Goal: Task Accomplishment & Management: Use online tool/utility

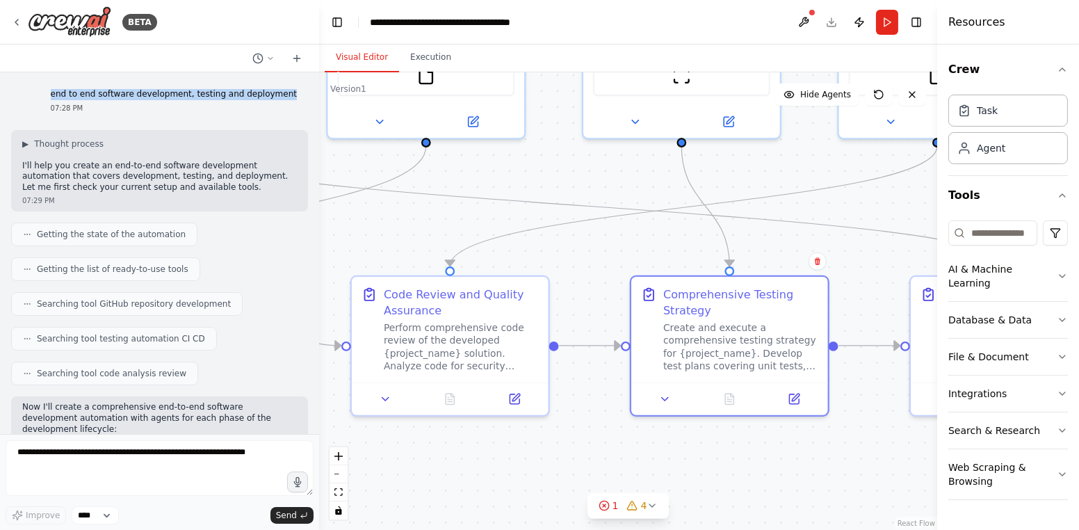
drag, startPoint x: 70, startPoint y: 97, endPoint x: 289, endPoint y: 98, distance: 219.8
click at [289, 98] on div "end to end software development, testing and deployment 07:28 PM" at bounding box center [174, 100] width 268 height 35
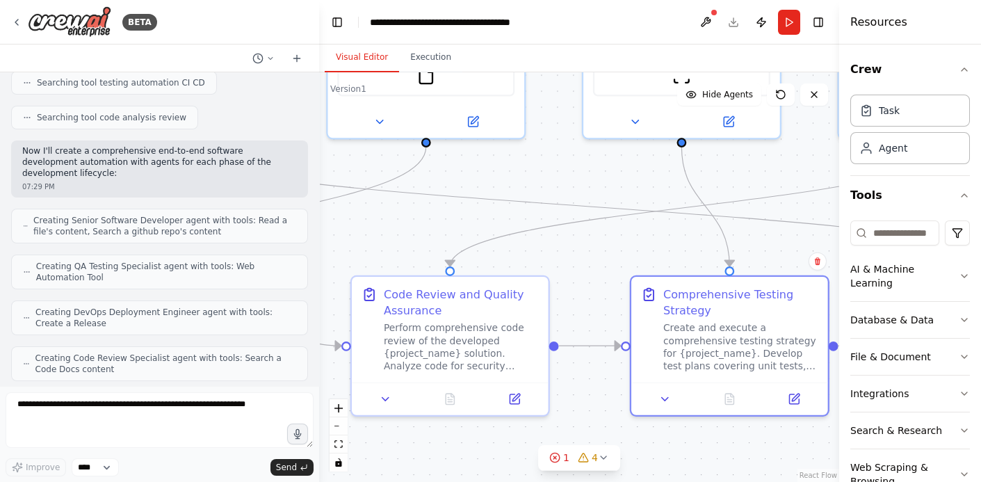
scroll to position [316, 0]
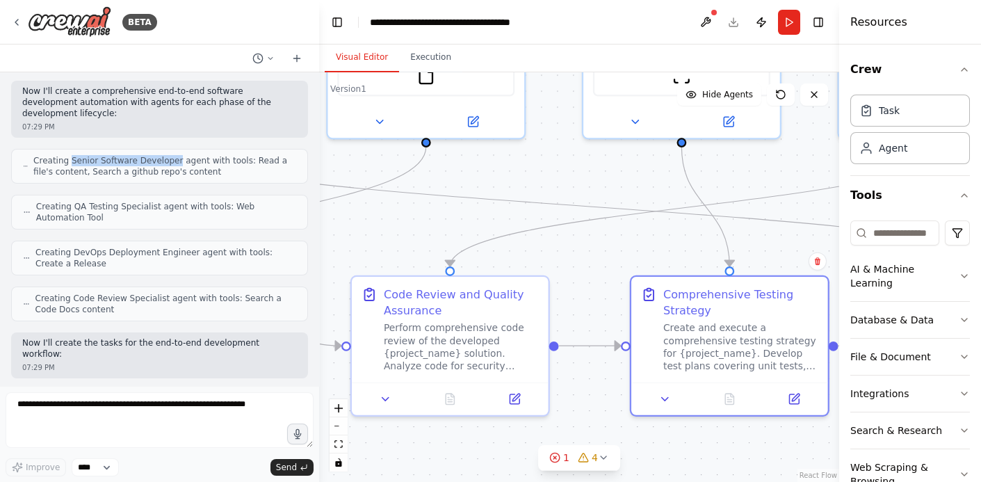
drag, startPoint x: 66, startPoint y: 147, endPoint x: 165, endPoint y: 147, distance: 98.8
click at [165, 155] on span "Creating Senior Software Developer agent with tools: Read a file's content, Sea…" at bounding box center [164, 166] width 263 height 22
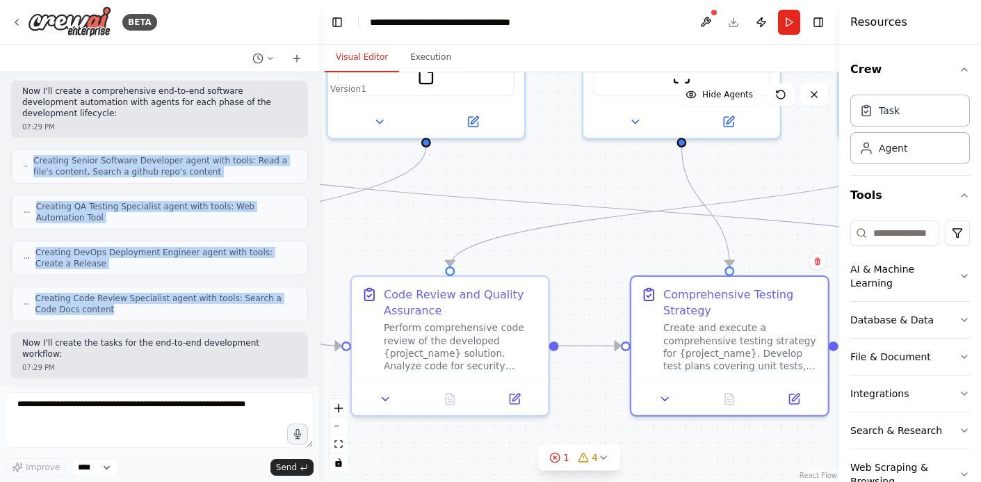
drag, startPoint x: 97, startPoint y: 297, endPoint x: 23, endPoint y: 142, distance: 171.7
click at [23, 142] on div "end to end software development, testing and deployment 07:28 PM ▶ Thought proc…" at bounding box center [159, 229] width 319 height 314
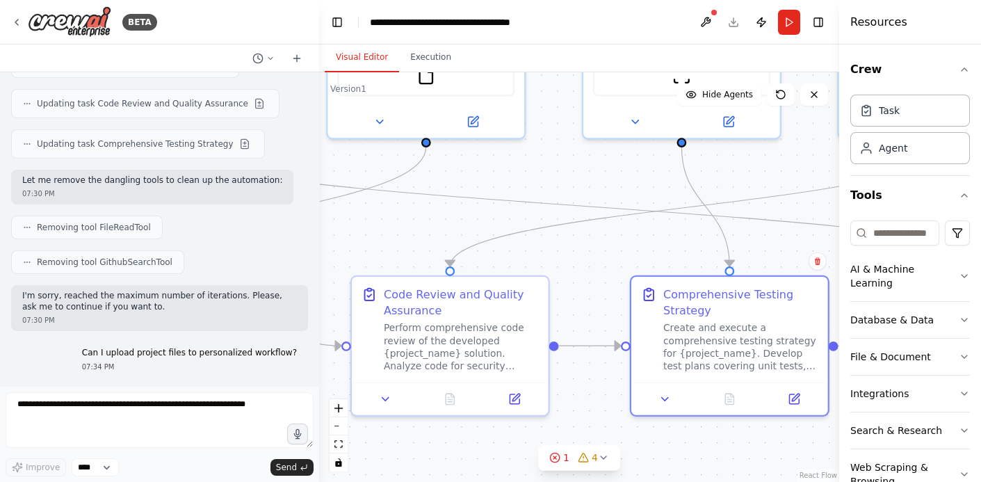
scroll to position [1580, 0]
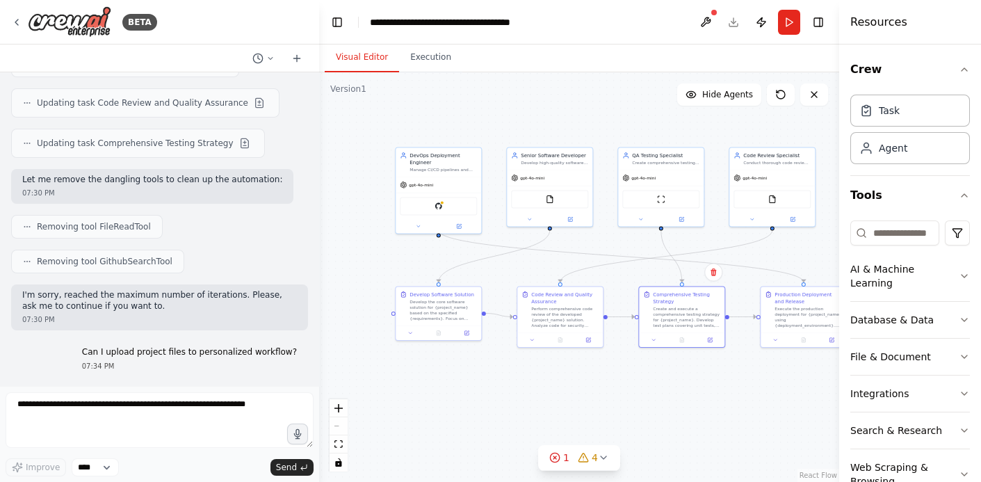
drag, startPoint x: 408, startPoint y: 166, endPoint x: 479, endPoint y: 232, distance: 97.0
click at [479, 232] on div ".deletable-edge-delete-btn { width: 20px; height: 20px; border: 0px solid #ffff…" at bounding box center [579, 277] width 520 height 410
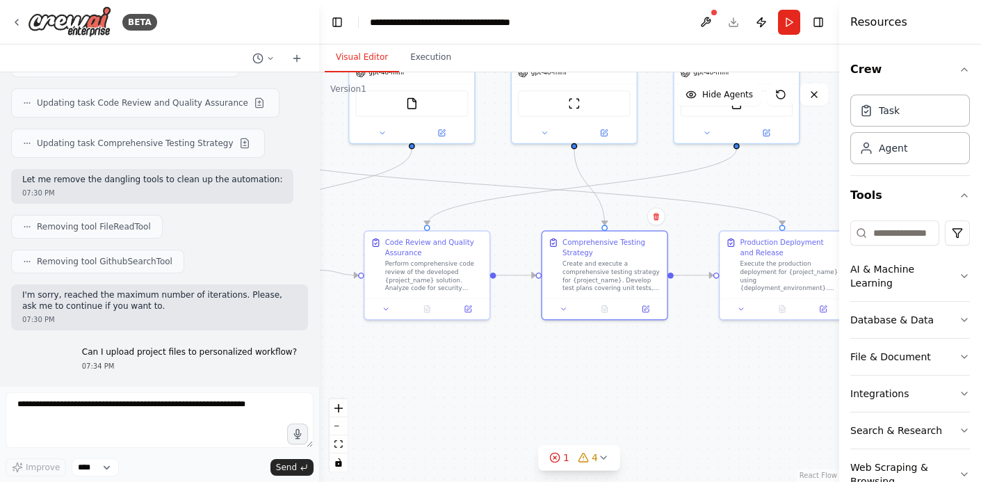
drag, startPoint x: 524, startPoint y: 257, endPoint x: 332, endPoint y: 150, distance: 218.8
click at [332, 151] on div ".deletable-edge-delete-btn { width: 20px; height: 20px; border: 0px solid #ffff…" at bounding box center [579, 277] width 520 height 410
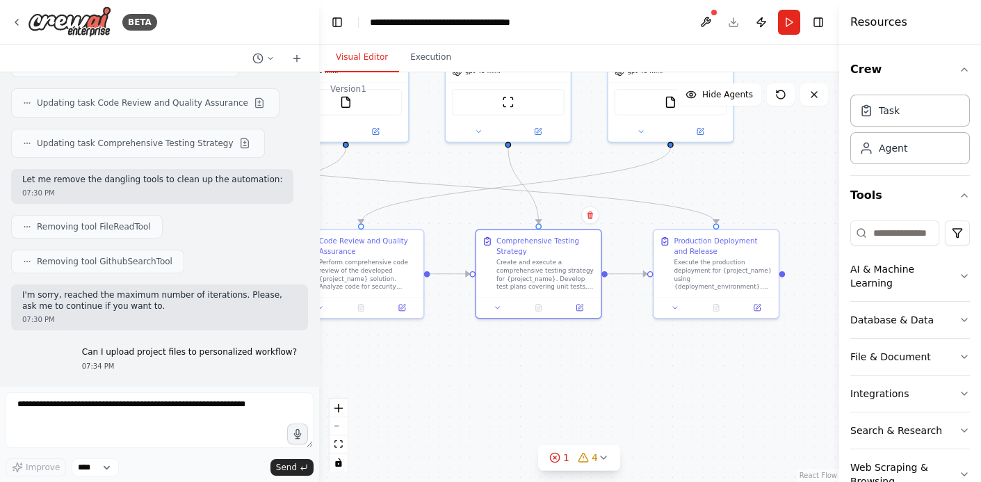
drag, startPoint x: 596, startPoint y: 225, endPoint x: 530, endPoint y: 224, distance: 66.1
click at [530, 224] on div ".deletable-edge-delete-btn { width: 20px; height: 20px; border: 0px solid #ffff…" at bounding box center [579, 277] width 520 height 410
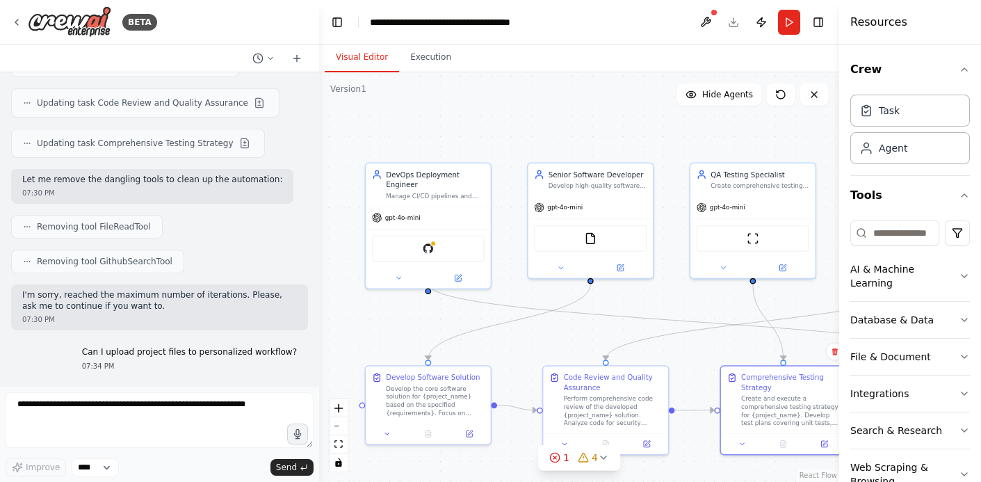
drag, startPoint x: 453, startPoint y: 216, endPoint x: 684, endPoint y: 341, distance: 262.0
click at [693, 350] on div ".deletable-edge-delete-btn { width: 20px; height: 20px; border: 0px solid #ffff…" at bounding box center [579, 277] width 520 height 410
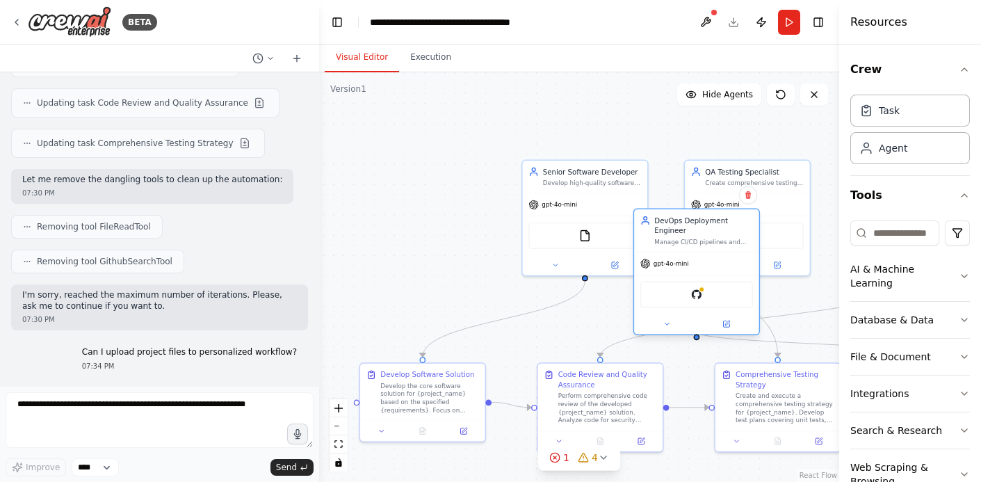
drag, startPoint x: 471, startPoint y: 243, endPoint x: 804, endPoint y: 307, distance: 339.3
click at [759, 307] on div "GitHub" at bounding box center [696, 294] width 125 height 39
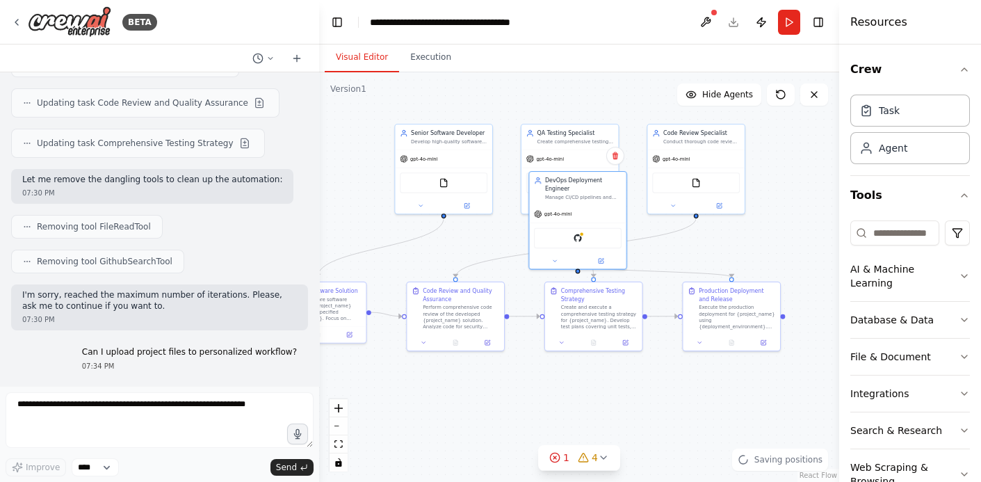
drag, startPoint x: 644, startPoint y: 304, endPoint x: 490, endPoint y: 233, distance: 169.3
click at [490, 233] on div ".deletable-edge-delete-btn { width: 20px; height: 20px; border: 0px solid #ffff…" at bounding box center [579, 277] width 520 height 410
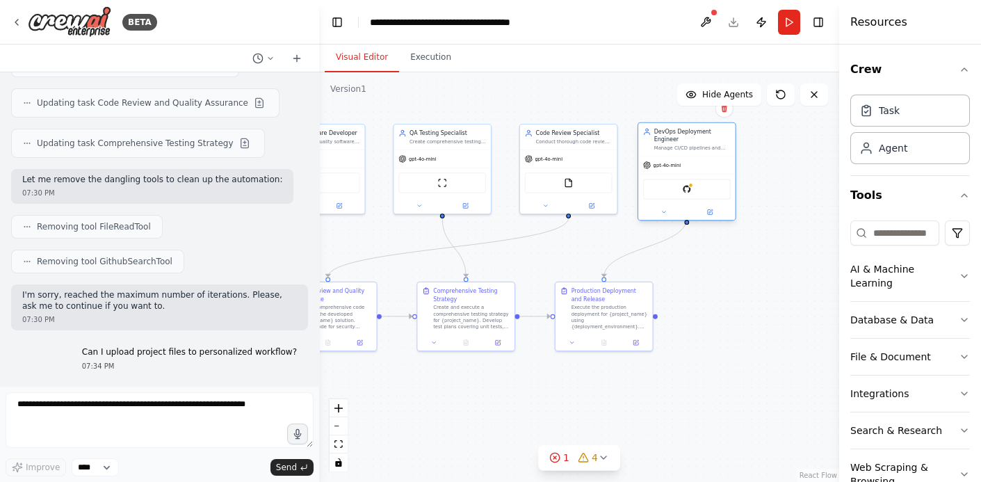
drag, startPoint x: 587, startPoint y: 213, endPoint x: 693, endPoint y: 168, distance: 114.7
click at [693, 168] on div "gpt-4o-mini GitHub" at bounding box center [686, 188] width 97 height 64
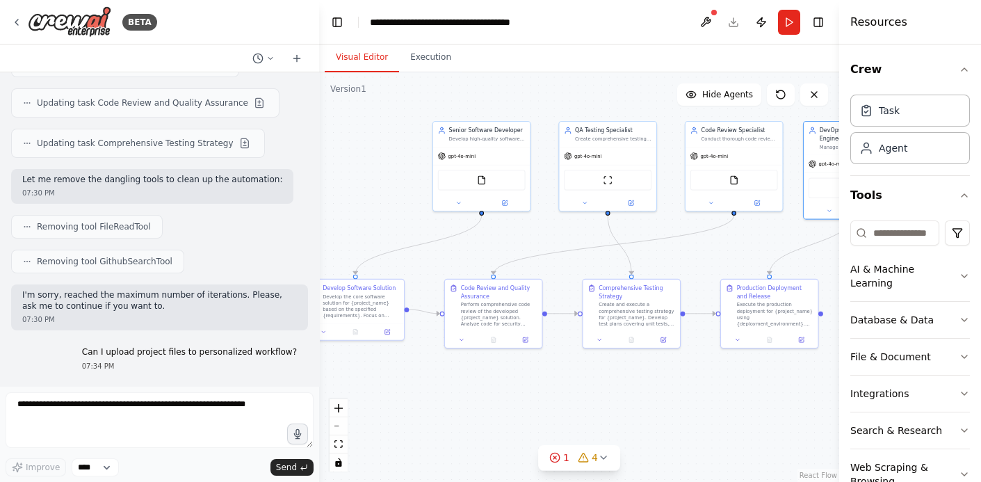
drag, startPoint x: 485, startPoint y: 389, endPoint x: 650, endPoint y: 387, distance: 164.8
click at [650, 387] on div ".deletable-edge-delete-btn { width: 20px; height: 20px; border: 0px solid #ffff…" at bounding box center [579, 277] width 520 height 410
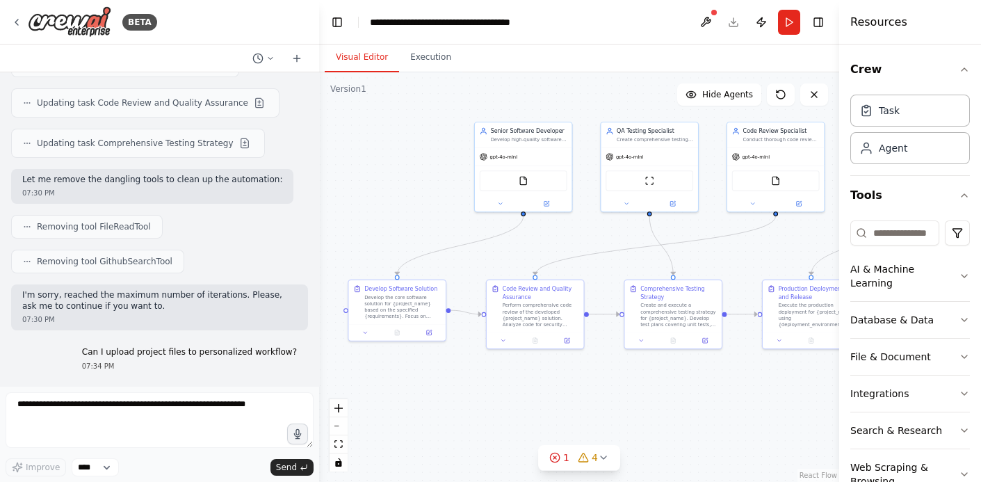
drag, startPoint x: 474, startPoint y: 385, endPoint x: 512, endPoint y: 385, distance: 37.6
click at [512, 385] on div ".deletable-edge-delete-btn { width: 20px; height: 20px; border: 0px solid #ffff…" at bounding box center [579, 277] width 520 height 410
click at [366, 334] on icon at bounding box center [365, 331] width 6 height 6
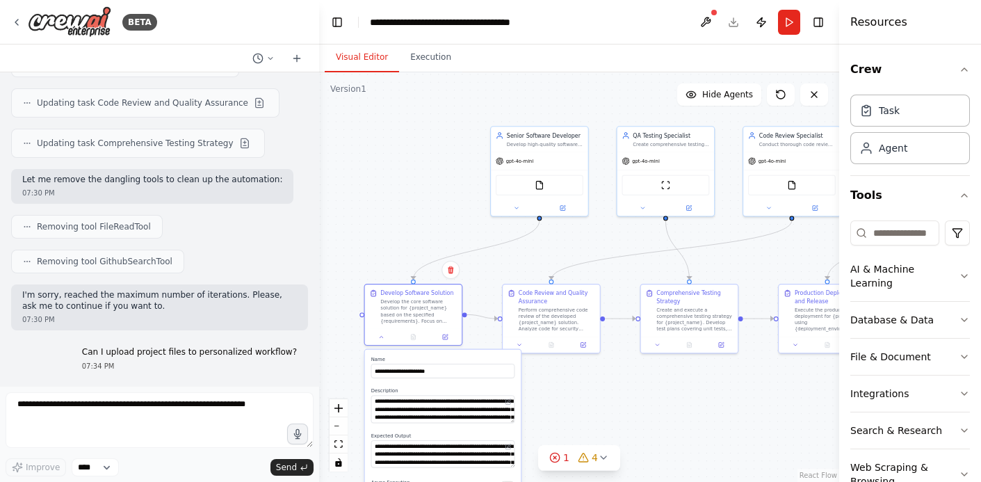
click at [554, 410] on div ".deletable-edge-delete-btn { width: 20px; height: 20px; border: 0px solid #ffff…" at bounding box center [579, 277] width 520 height 410
click at [583, 403] on div ".deletable-edge-delete-btn { width: 20px; height: 20px; border: 0px solid #ffff…" at bounding box center [579, 277] width 520 height 410
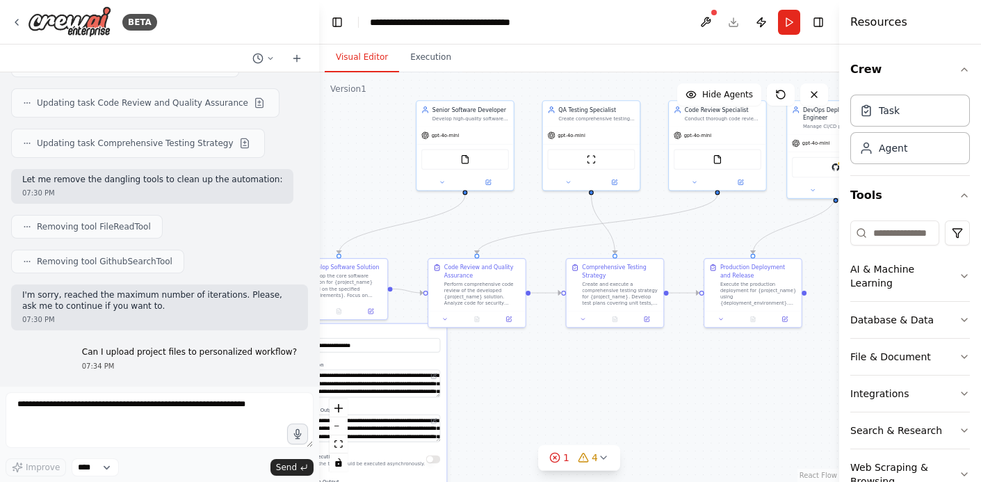
drag, startPoint x: 698, startPoint y: 388, endPoint x: 622, endPoint y: 362, distance: 79.6
click at [622, 362] on div ".deletable-edge-delete-btn { width: 20px; height: 20px; border: 0px solid #ffff…" at bounding box center [579, 277] width 520 height 410
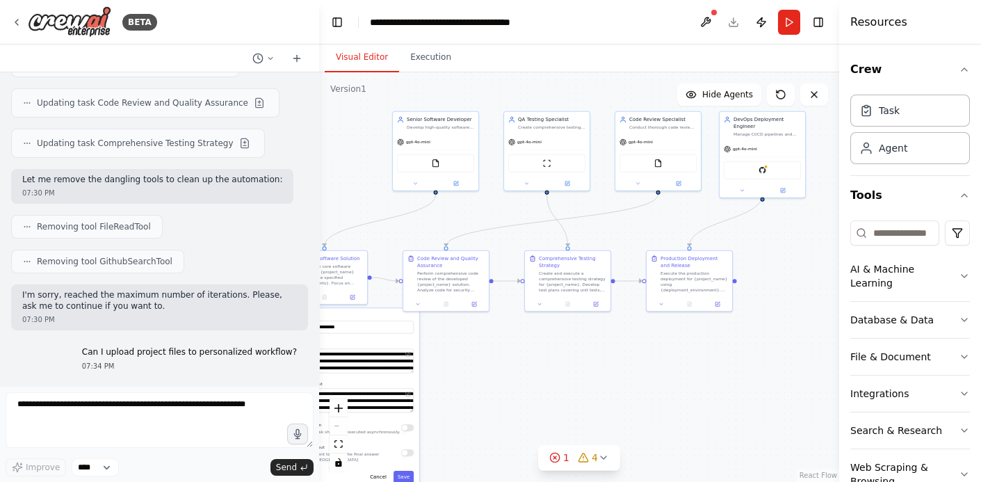
drag, startPoint x: 659, startPoint y: 388, endPoint x: 610, endPoint y: 364, distance: 54.4
click at [611, 364] on div ".deletable-edge-delete-btn { width: 20px; height: 20px; border: 0px solid #ffff…" at bounding box center [579, 277] width 520 height 410
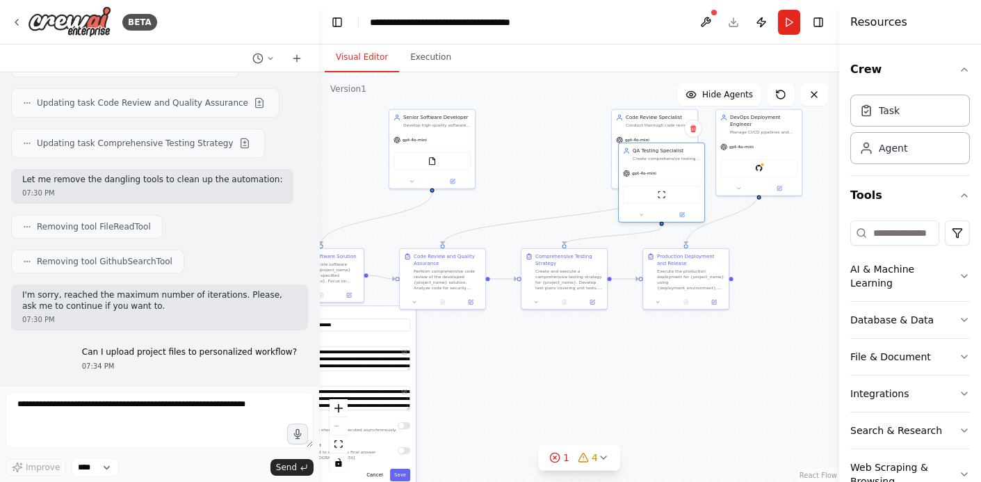
drag, startPoint x: 579, startPoint y: 159, endPoint x: 699, endPoint y: 195, distance: 125.6
click at [699, 195] on div "ScrapeWebsiteTool" at bounding box center [661, 195] width 77 height 18
drag, startPoint x: 639, startPoint y: 131, endPoint x: 529, endPoint y: 134, distance: 110.6
click at [529, 134] on div "Code Review Specialist Conduct thorough code reviews for {project_name} ensurin…" at bounding box center [537, 126] width 86 height 22
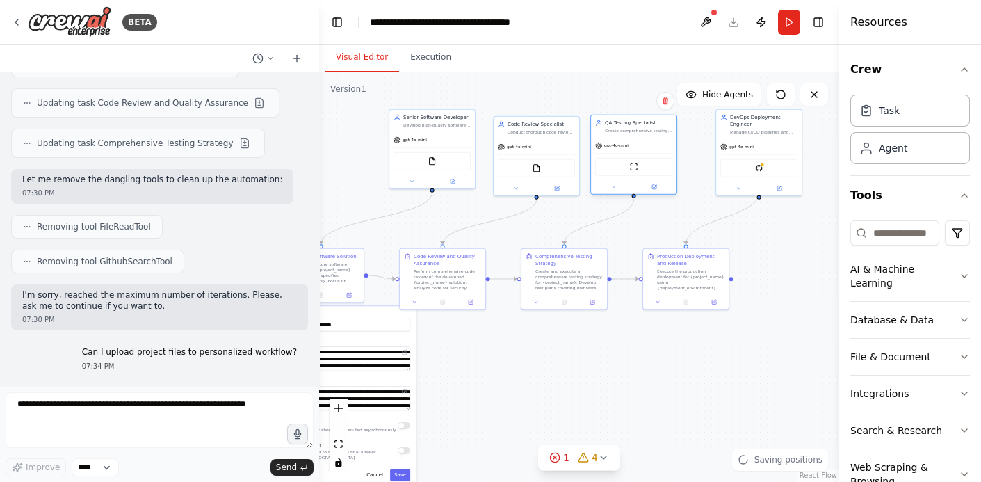
drag, startPoint x: 678, startPoint y: 166, endPoint x: 647, endPoint y: 139, distance: 41.4
click at [647, 139] on div "gpt-4o-mini" at bounding box center [634, 145] width 86 height 15
click at [565, 140] on div "gpt-4o-mini" at bounding box center [537, 138] width 86 height 15
drag, startPoint x: 649, startPoint y: 162, endPoint x: 655, endPoint y: 158, distance: 7.5
click at [655, 158] on div "ScrapeWebsiteTool" at bounding box center [640, 167] width 77 height 18
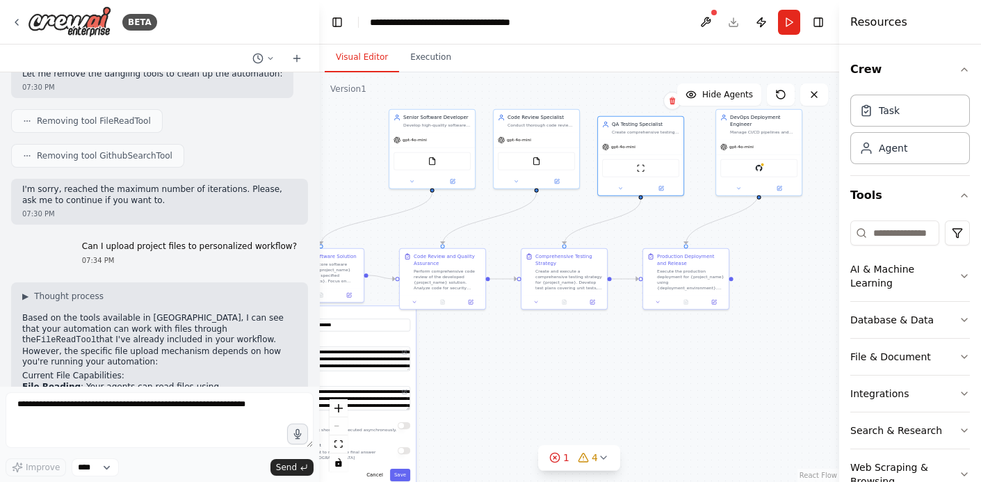
scroll to position [1707, 0]
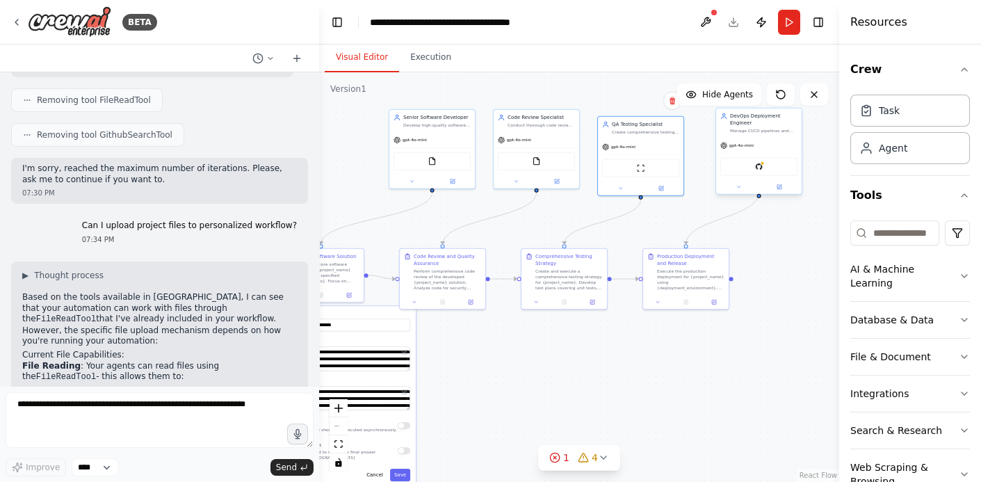
click at [770, 163] on div "GitHub" at bounding box center [758, 167] width 77 height 18
click at [763, 163] on img at bounding box center [759, 167] width 8 height 8
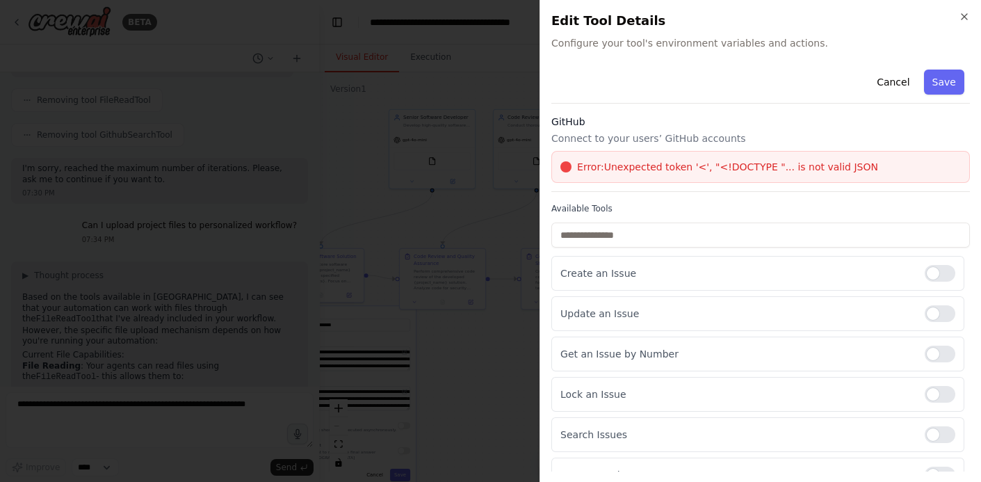
click at [661, 168] on span "Error: Unexpected token '<', "<!DOCTYPE "... is not valid JSON" at bounding box center [727, 167] width 301 height 14
click at [622, 232] on input "text" at bounding box center [760, 235] width 419 height 25
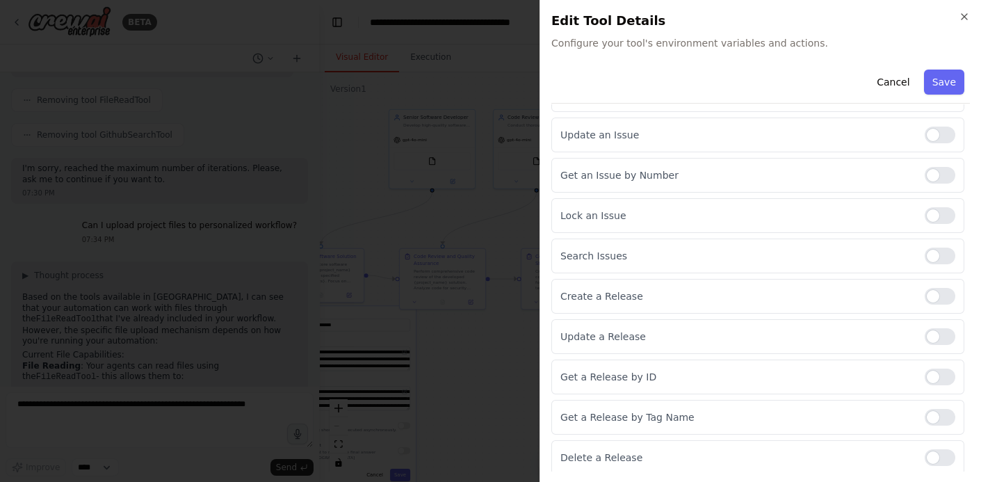
scroll to position [0, 0]
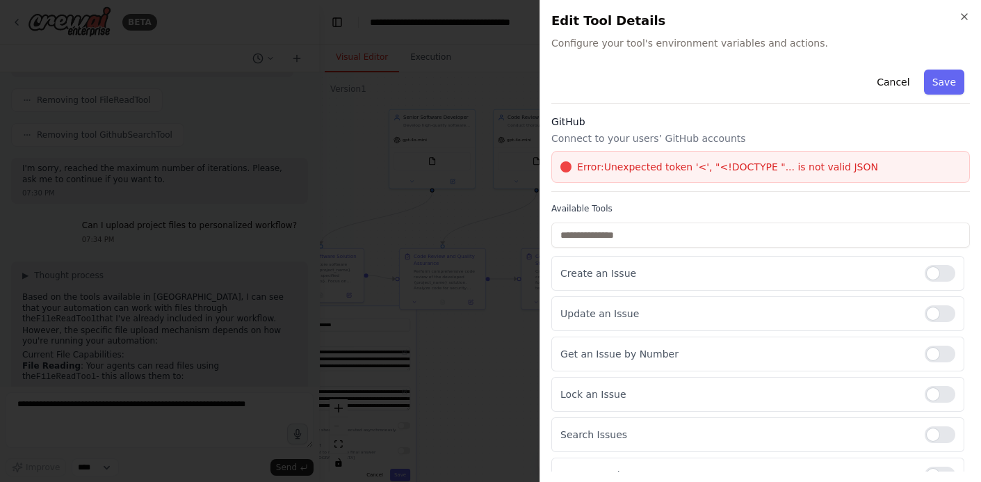
click at [581, 168] on span "Error: Unexpected token '<', "<!DOCTYPE "... is not valid JSON" at bounding box center [727, 167] width 301 height 14
click at [568, 146] on div "GitHub Connect to your users’ GitHub accounts Error: Unexpected token '<', "<!D…" at bounding box center [760, 153] width 419 height 77
click at [652, 154] on div "Error: Unexpected token '<', "<!DOCTYPE "... is not valid JSON" at bounding box center [760, 167] width 419 height 32
click at [614, 45] on span "Configure your tool's environment variables and actions." at bounding box center [760, 43] width 419 height 14
click at [718, 46] on span "Configure your tool's environment variables and actions." at bounding box center [760, 43] width 419 height 14
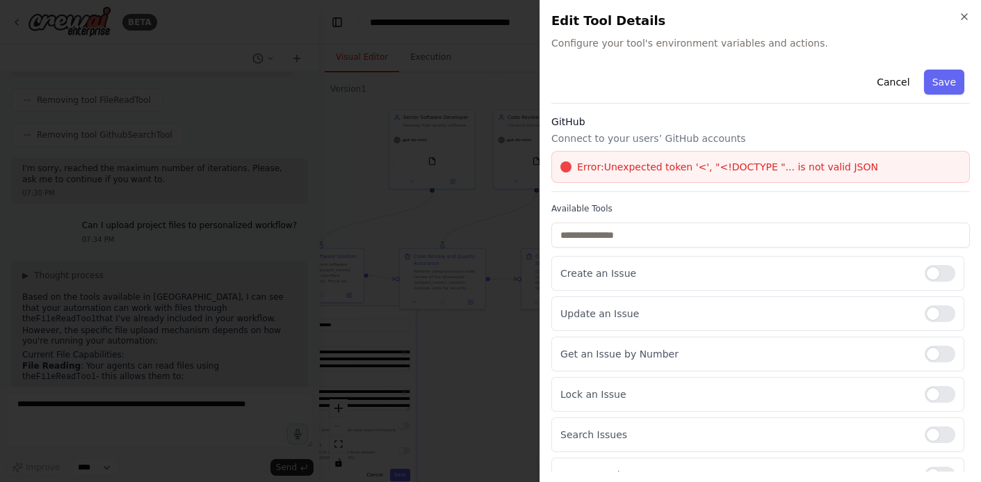
click at [894, 86] on button "Cancel" at bounding box center [893, 82] width 49 height 25
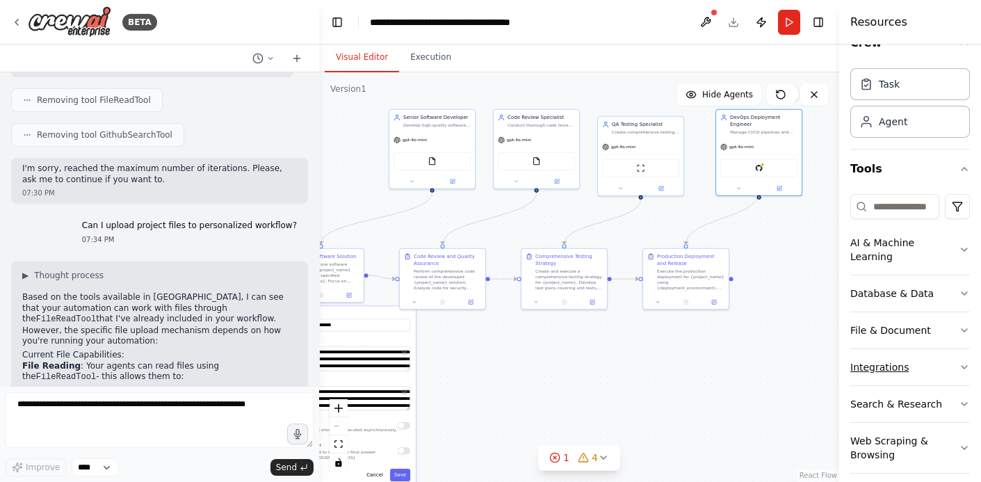
scroll to position [38, 0]
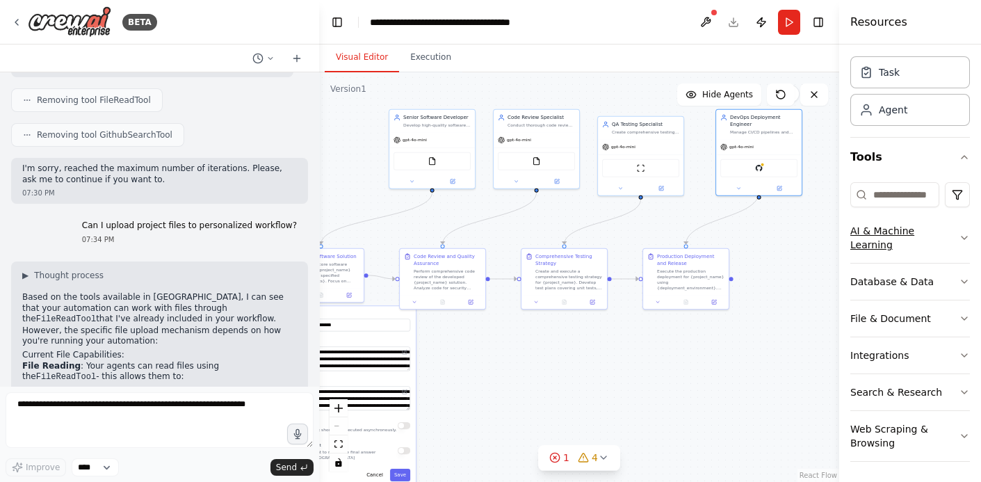
click at [959, 240] on icon "button" at bounding box center [964, 237] width 11 height 11
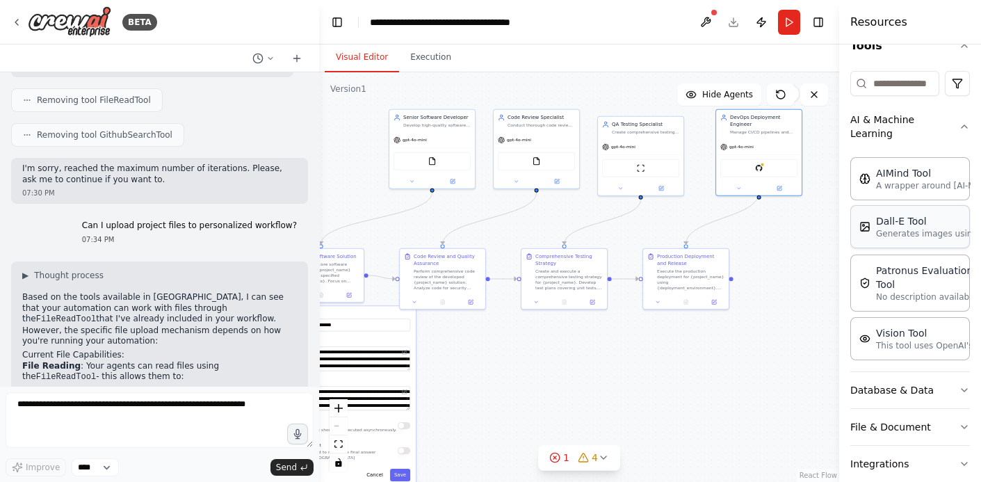
scroll to position [165, 0]
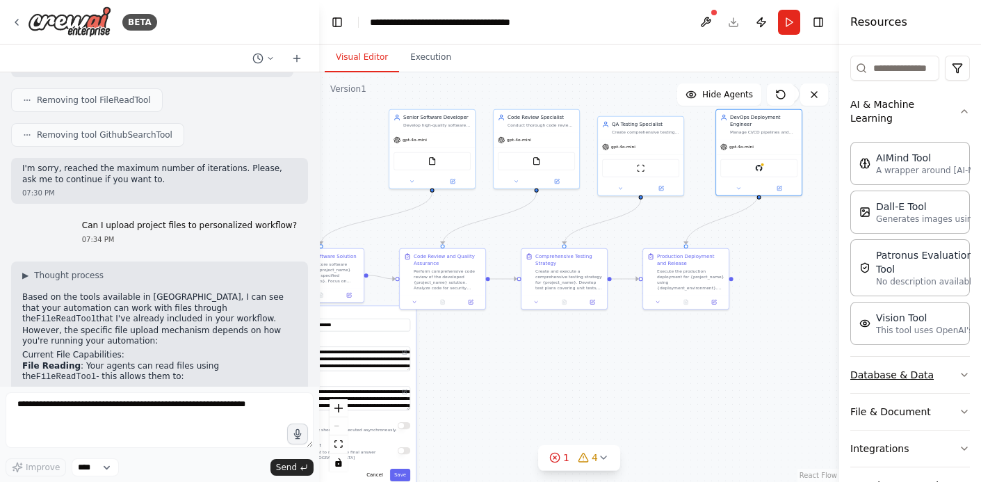
click at [959, 373] on icon "button" at bounding box center [964, 374] width 11 height 11
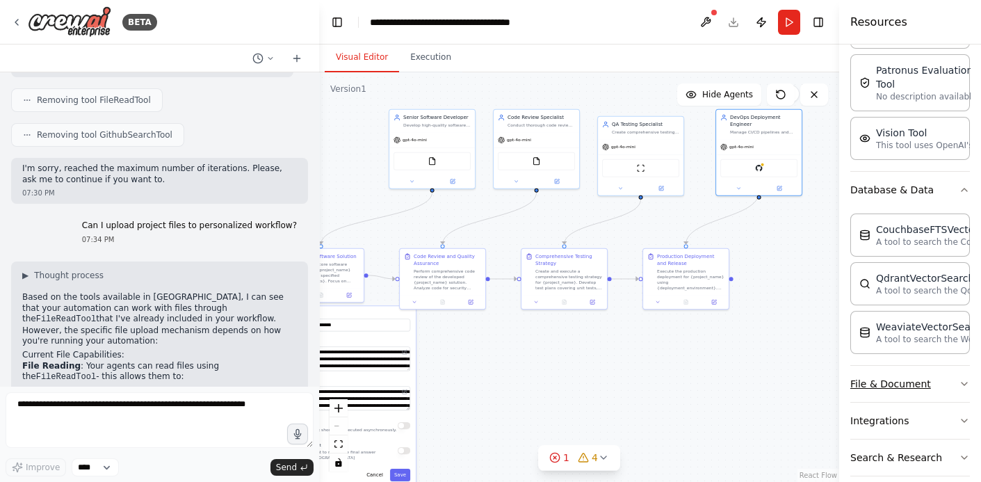
scroll to position [354, 0]
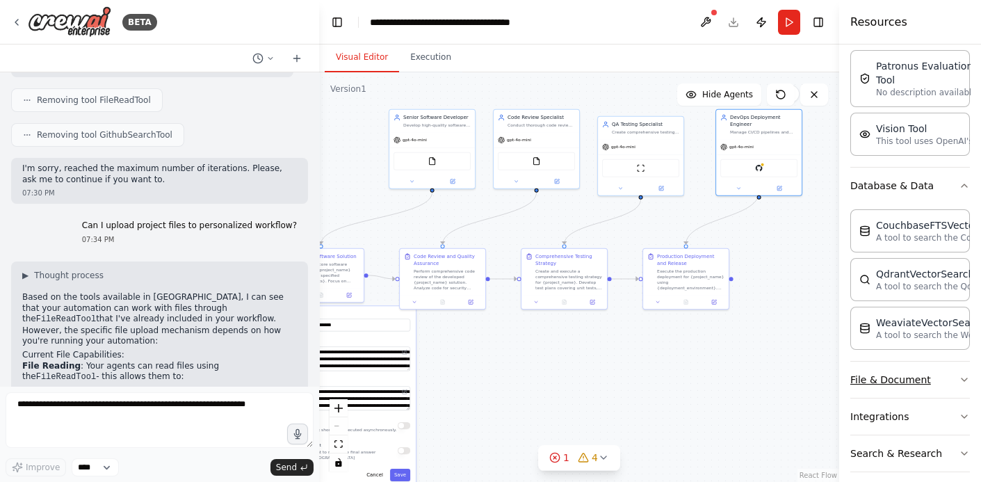
click at [959, 374] on icon "button" at bounding box center [964, 379] width 11 height 11
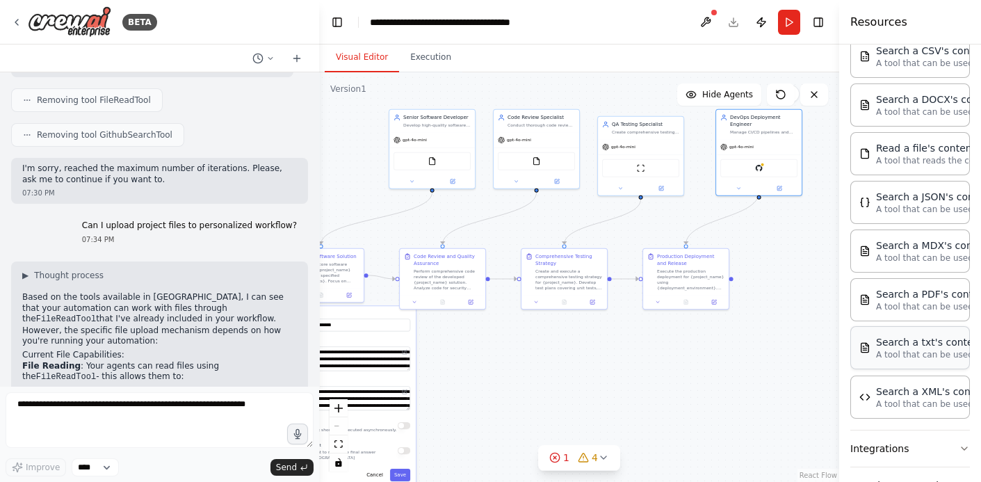
scroll to position [734, 0]
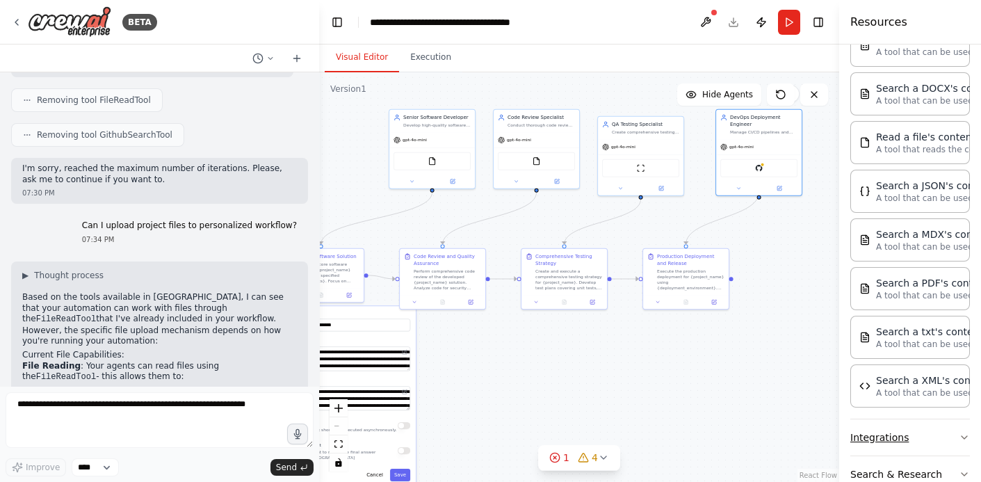
click at [962, 436] on icon "button" at bounding box center [965, 437] width 6 height 3
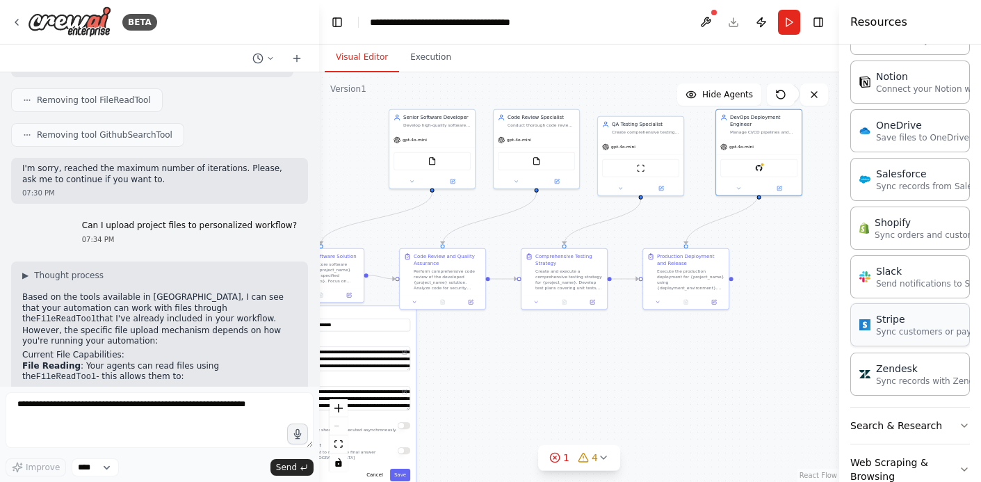
scroll to position [1837, 0]
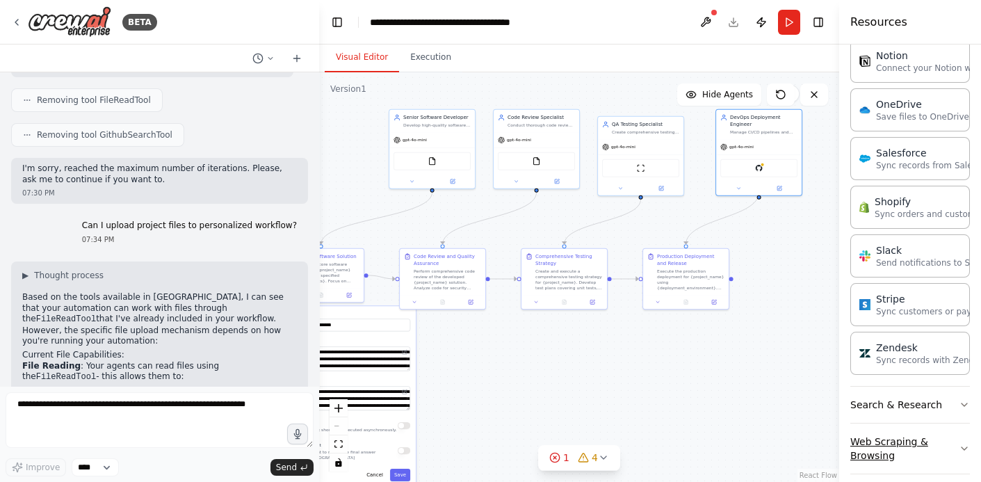
click at [959, 443] on icon "button" at bounding box center [964, 448] width 11 height 11
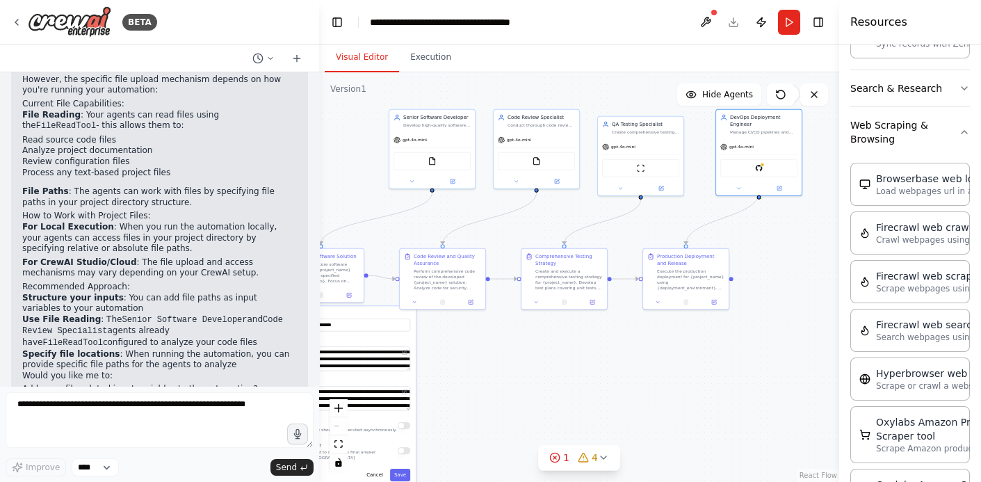
scroll to position [2023, 0]
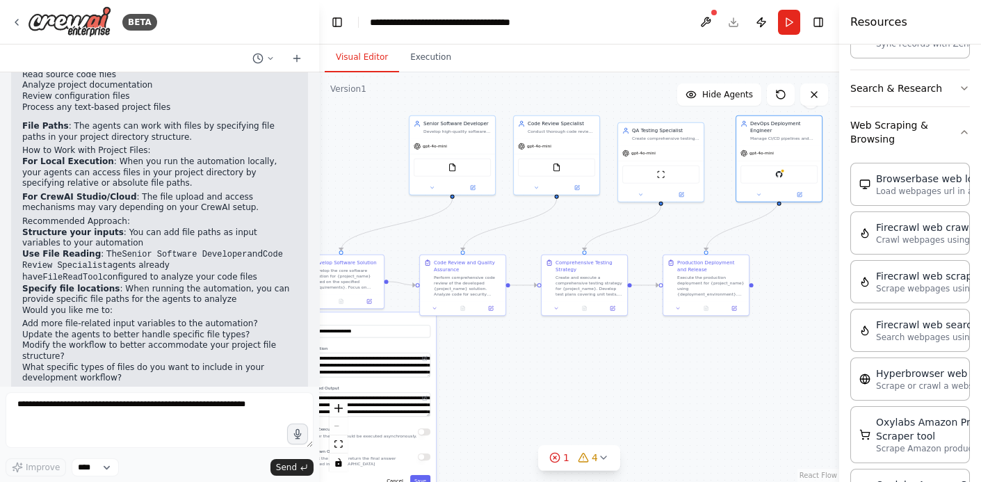
drag, startPoint x: 507, startPoint y: 233, endPoint x: 527, endPoint y: 243, distance: 22.4
click at [527, 243] on div ".deletable-edge-delete-btn { width: 20px; height: 20px; border: 0px solid #ffff…" at bounding box center [579, 277] width 520 height 410
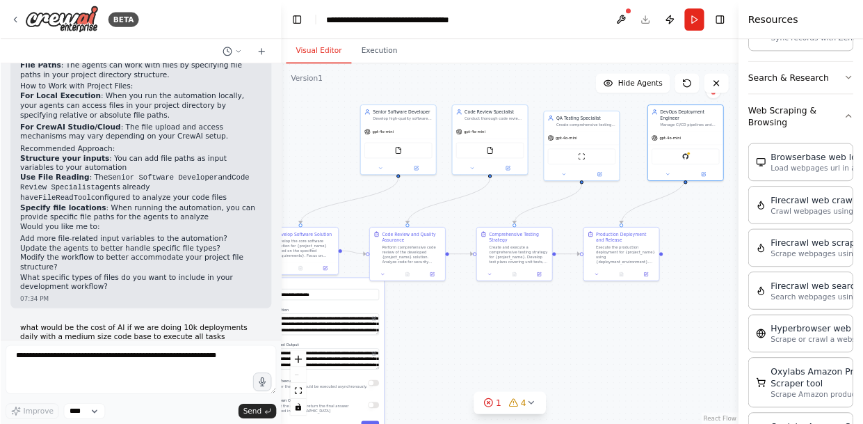
scroll to position [2086, 0]
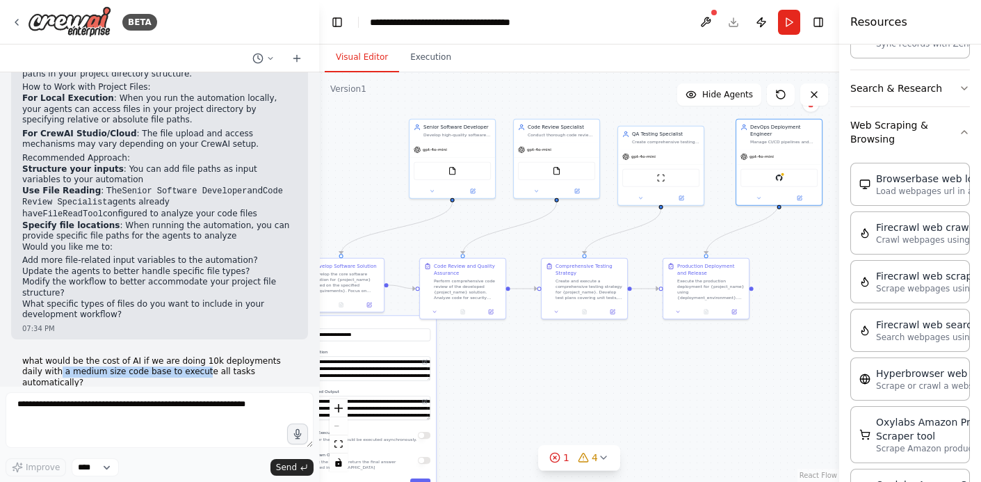
drag, startPoint x: 38, startPoint y: 307, endPoint x: 168, endPoint y: 307, distance: 130.0
click at [168, 356] on p "what would be the cost of AI if we are doing 10k deployments daily with a mediu…" at bounding box center [159, 372] width 275 height 33
drag, startPoint x: 168, startPoint y: 307, endPoint x: 88, endPoint y: 295, distance: 80.8
click at [89, 356] on p "what would be the cost of AI if we are doing 10k deployments daily with a mediu…" at bounding box center [159, 372] width 275 height 33
drag, startPoint x: 88, startPoint y: 295, endPoint x: 106, endPoint y: 291, distance: 17.7
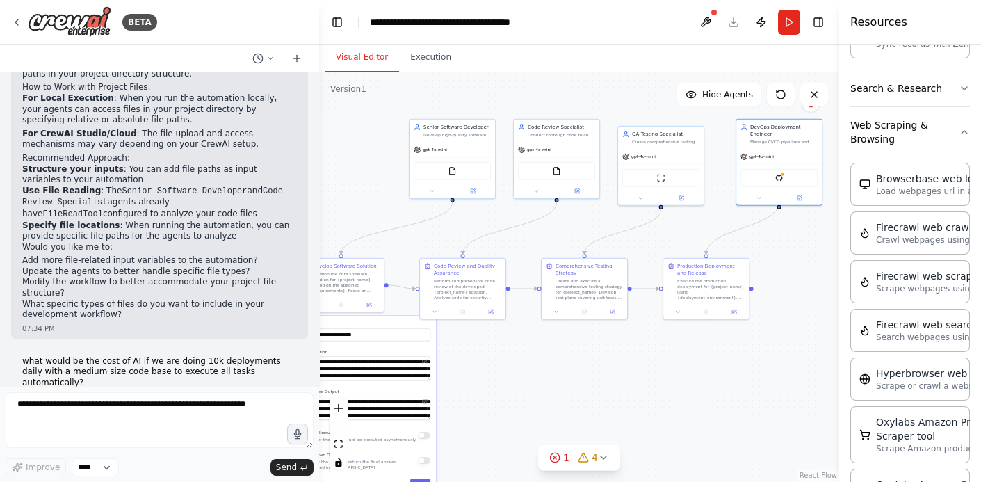
click at [106, 356] on p "what would be the cost of AI if we are doing 10k deployments daily with a mediu…" at bounding box center [159, 372] width 275 height 33
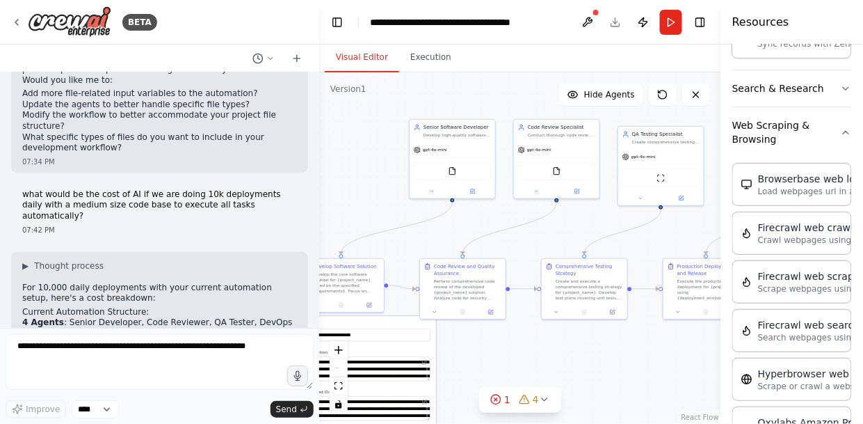
scroll to position [2309, 0]
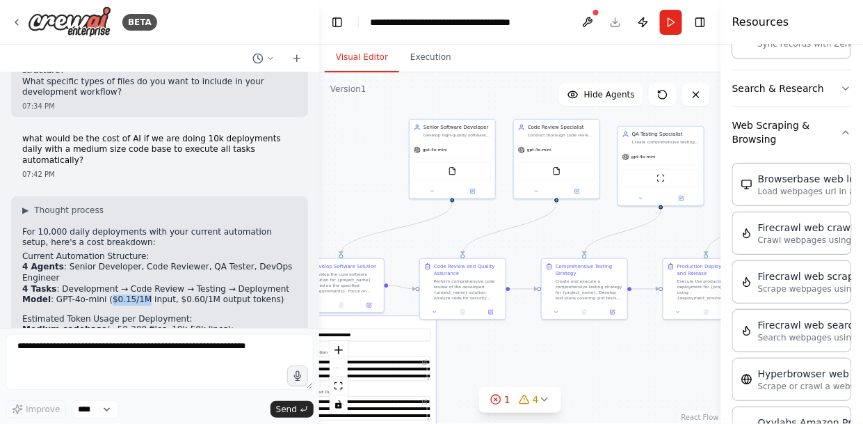
drag, startPoint x: 104, startPoint y: 234, endPoint x: 135, endPoint y: 230, distance: 31.5
click at [135, 294] on li "Model : GPT-4o-mini ($0.15/1M input, $0.60/1M output tokens)" at bounding box center [159, 299] width 275 height 11
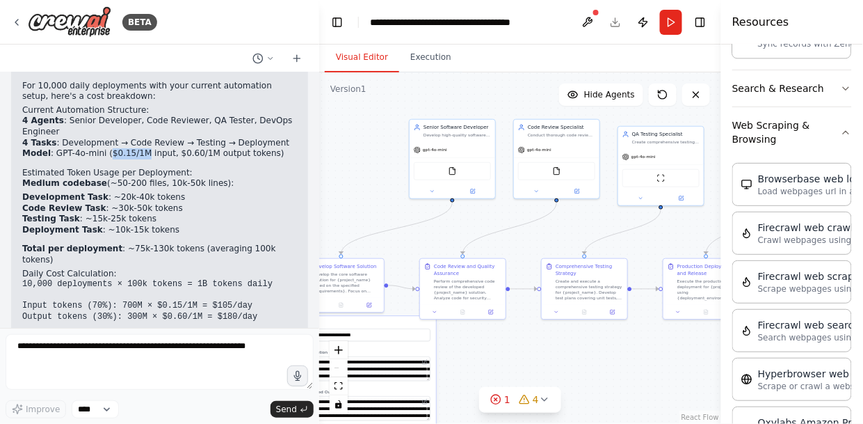
scroll to position [2476, 0]
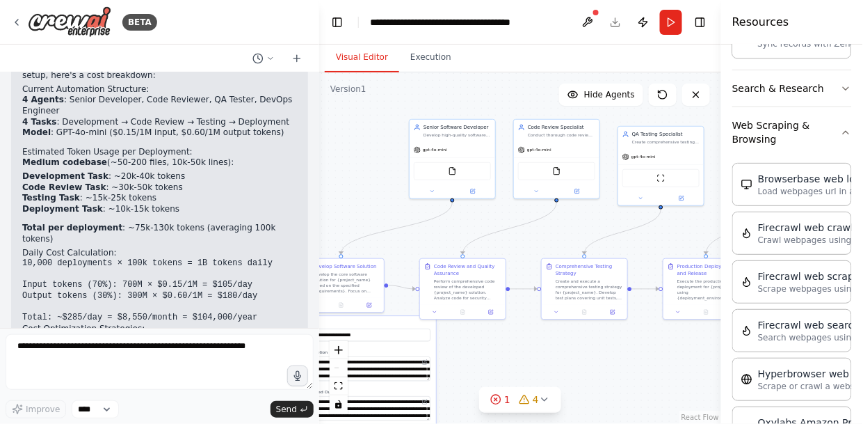
click at [118, 223] on p "Total per deployment : ~75k-130k tokens (averaging 100k tokens)" at bounding box center [159, 234] width 275 height 22
drag, startPoint x: 131, startPoint y: 208, endPoint x: 112, endPoint y: 206, distance: 19.6
click at [112, 258] on code "10,000 deployments × 100k tokens = 1B tokens daily Input tokens (70%): 700M × $…" at bounding box center [147, 290] width 250 height 64
drag, startPoint x: 112, startPoint y: 206, endPoint x: 119, endPoint y: 217, distance: 13.1
click at [119, 258] on code "10,000 deployments × 100k tokens = 1B tokens daily Input tokens (70%): 700M × $…" at bounding box center [147, 290] width 250 height 64
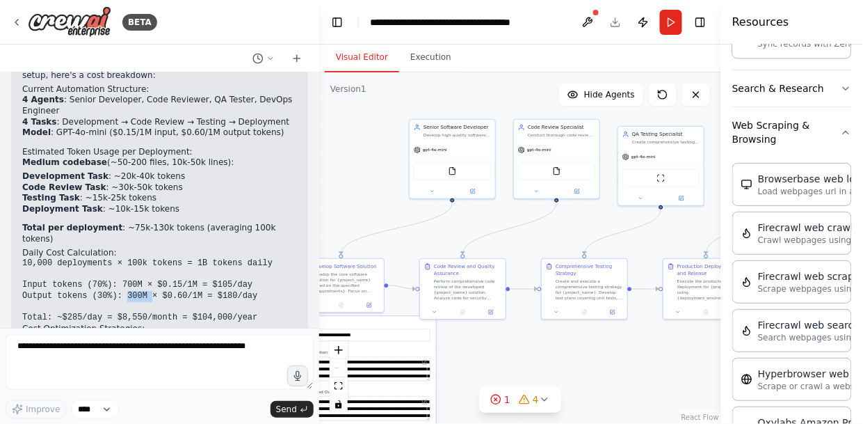
drag, startPoint x: 119, startPoint y: 219, endPoint x: 140, endPoint y: 218, distance: 20.9
click at [140, 258] on code "10,000 deployments × 100k tokens = 1B tokens daily Input tokens (70%): 700M × $…" at bounding box center [147, 290] width 250 height 64
drag, startPoint x: 140, startPoint y: 218, endPoint x: 195, endPoint y: 232, distance: 56.5
click at [195, 258] on pre "10,000 deployments × 100k tokens = 1B tokens daily Input tokens (70%): 700M × $…" at bounding box center [159, 290] width 275 height 65
drag, startPoint x: 97, startPoint y: 241, endPoint x: 54, endPoint y: 242, distance: 42.4
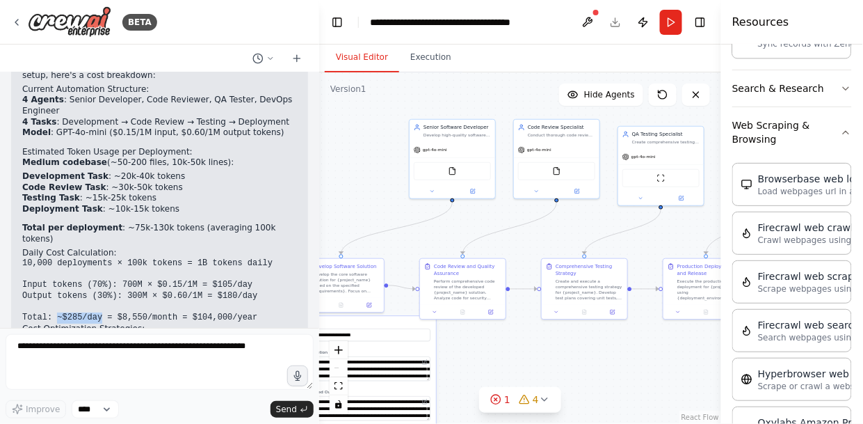
click at [54, 258] on code "10,000 deployments × 100k tokens = 1B tokens daily Input tokens (70%): 700M × $…" at bounding box center [147, 290] width 250 height 64
drag, startPoint x: 54, startPoint y: 242, endPoint x: 181, endPoint y: 241, distance: 126.6
click at [181, 258] on code "10,000 deployments × 100k tokens = 1B tokens daily Input tokens (70%): 700M × $…" at bounding box center [147, 290] width 250 height 64
click at [183, 258] on code "10,000 deployments × 100k tokens = 1B tokens daily Input tokens (70%): 700M × $…" at bounding box center [147, 290] width 250 height 64
click at [179, 258] on code "10,000 deployments × 100k tokens = 1B tokens daily Input tokens (70%): 700M × $…" at bounding box center [147, 290] width 250 height 64
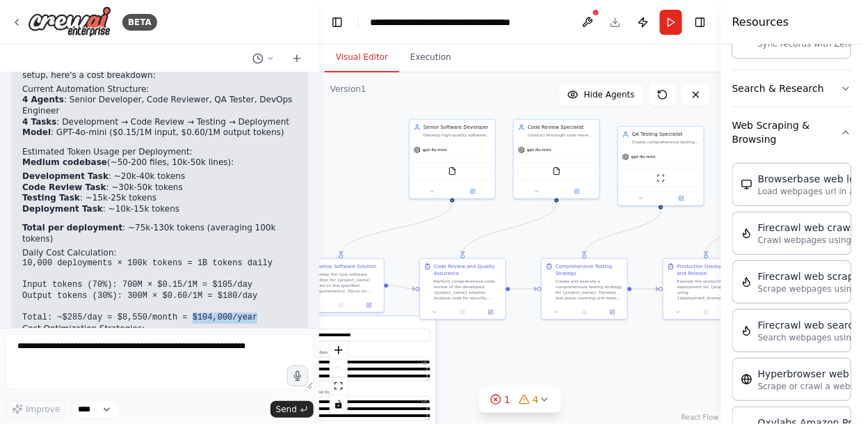
drag, startPoint x: 179, startPoint y: 241, endPoint x: 236, endPoint y: 241, distance: 57.7
click at [236, 258] on code "10,000 deployments × 100k tokens = 1B tokens daily Input tokens (70%): 700M × $…" at bounding box center [147, 290] width 250 height 64
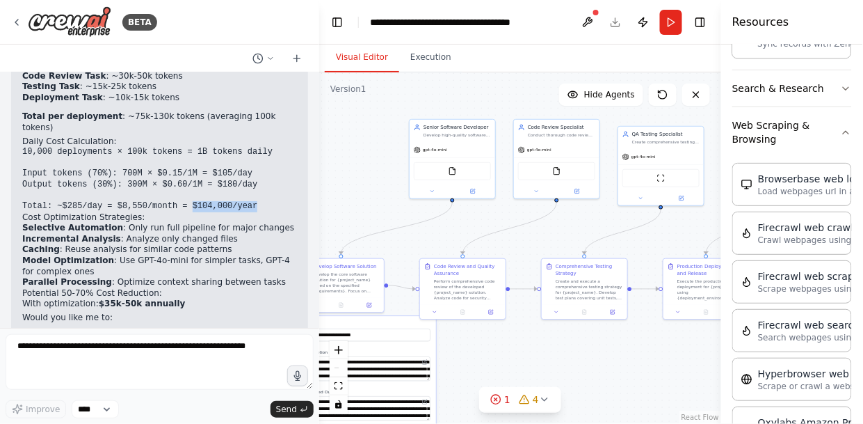
scroll to position [2602, 0]
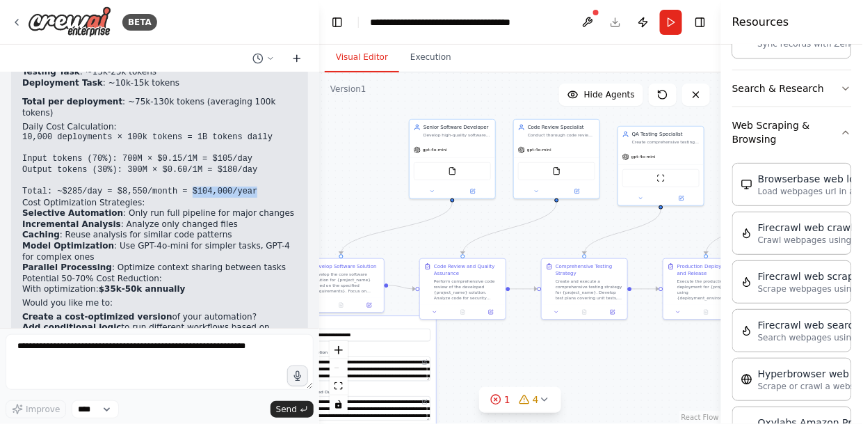
click at [299, 59] on icon at bounding box center [296, 58] width 11 height 11
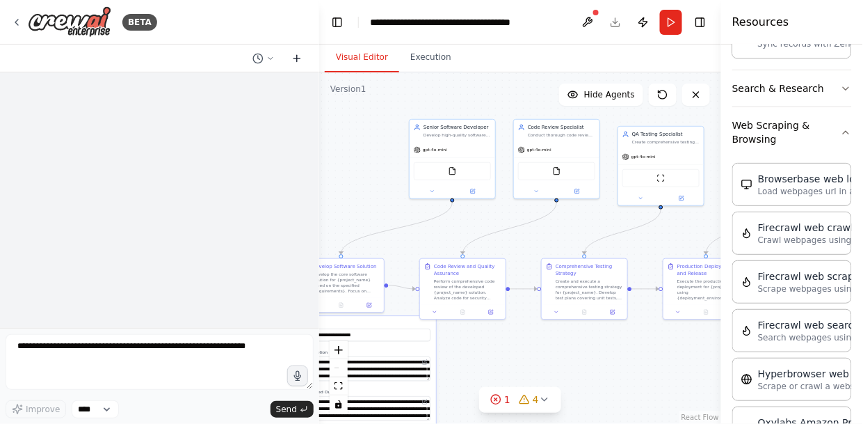
scroll to position [0, 0]
click at [159, 94] on div at bounding box center [159, 199] width 319 height 255
click at [159, 92] on div at bounding box center [159, 199] width 319 height 255
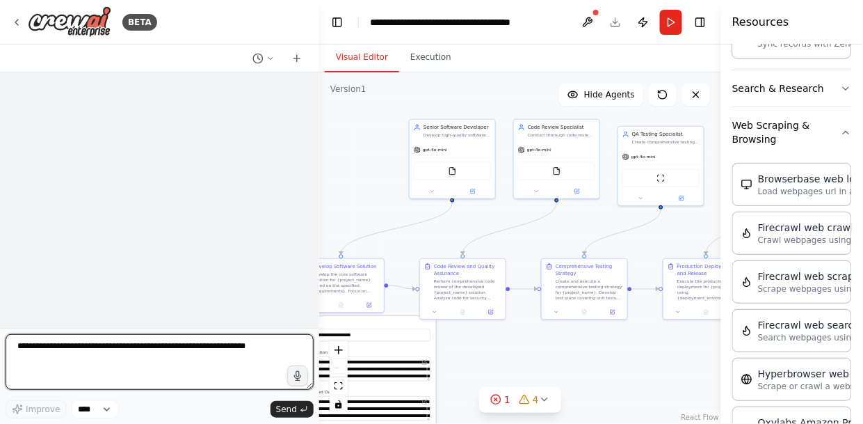
click at [63, 350] on textarea at bounding box center [160, 362] width 308 height 56
paste textarea "**********"
type textarea "**********"
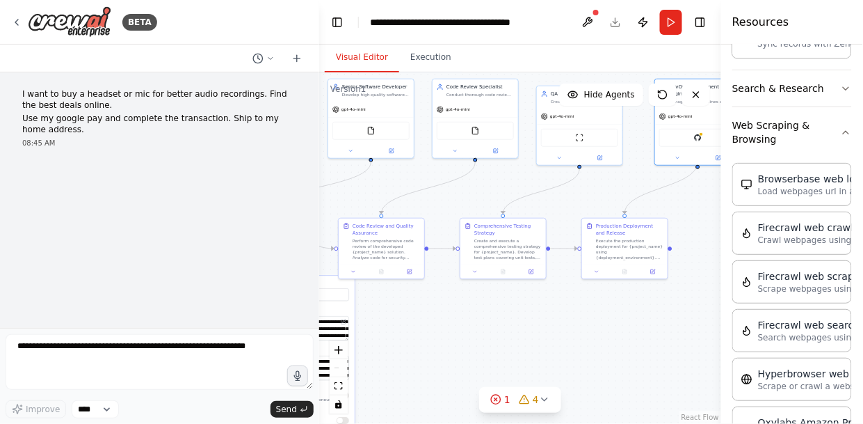
drag, startPoint x: 652, startPoint y: 243, endPoint x: 561, endPoint y: 198, distance: 101.4
click at [565, 200] on div ".deletable-edge-delete-btn { width: 20px; height: 20px; border: 0px solid #ffff…" at bounding box center [520, 247] width 402 height 351
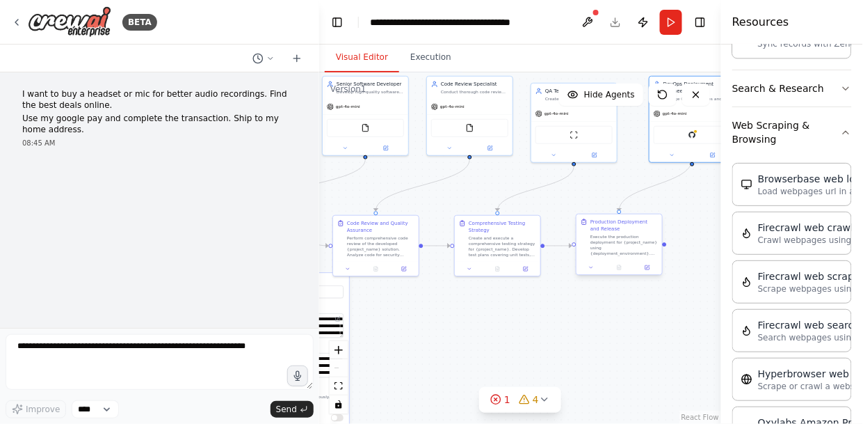
click at [620, 246] on div "Execute the production deployment for {project_name} using {deployment_environm…" at bounding box center [623, 245] width 67 height 22
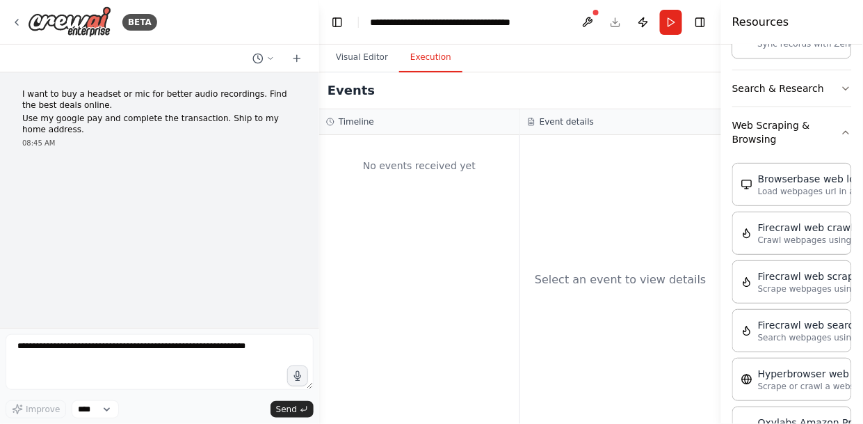
click at [431, 58] on button "Execution" at bounding box center [430, 57] width 63 height 29
click at [367, 58] on button "Visual Editor" at bounding box center [362, 57] width 74 height 29
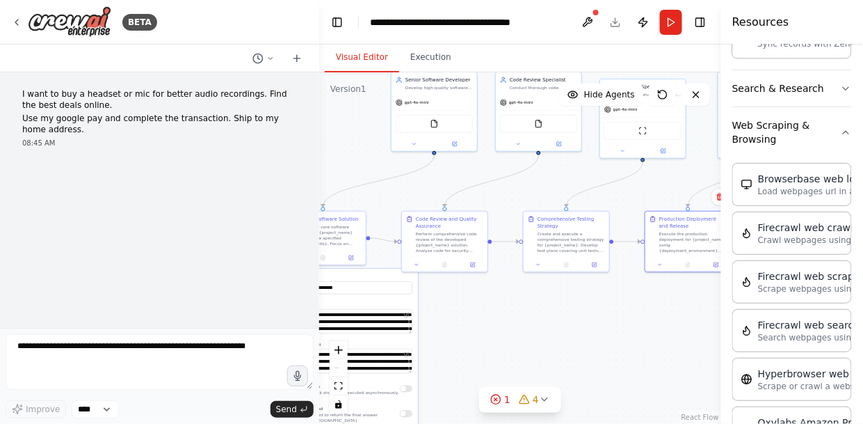
drag, startPoint x: 402, startPoint y: 294, endPoint x: 474, endPoint y: 291, distance: 72.4
click at [474, 291] on div ".deletable-edge-delete-btn { width: 20px; height: 20px; border: 0px solid #ffff…" at bounding box center [520, 247] width 402 height 351
click at [13, 17] on icon at bounding box center [16, 22] width 11 height 11
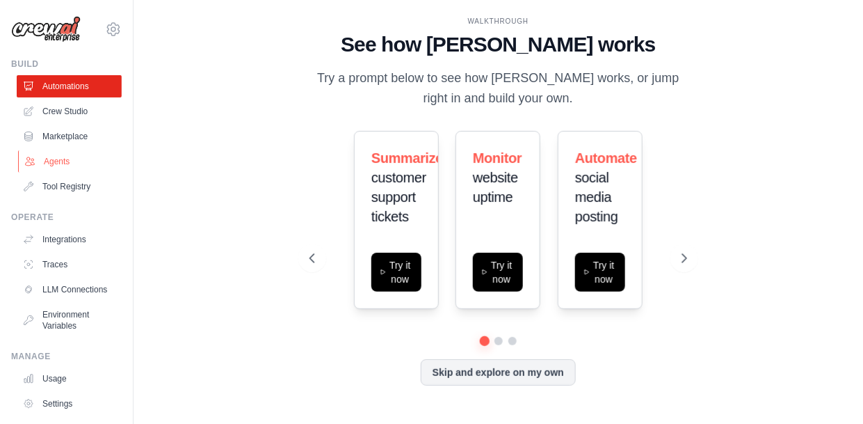
click at [54, 159] on link "Agents" at bounding box center [70, 161] width 105 height 22
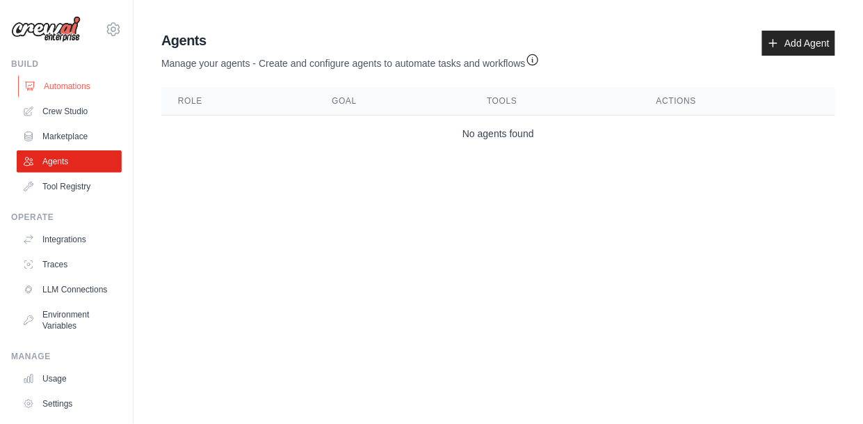
click at [64, 85] on link "Automations" at bounding box center [70, 86] width 105 height 22
click at [77, 84] on link "Automations" at bounding box center [70, 86] width 105 height 22
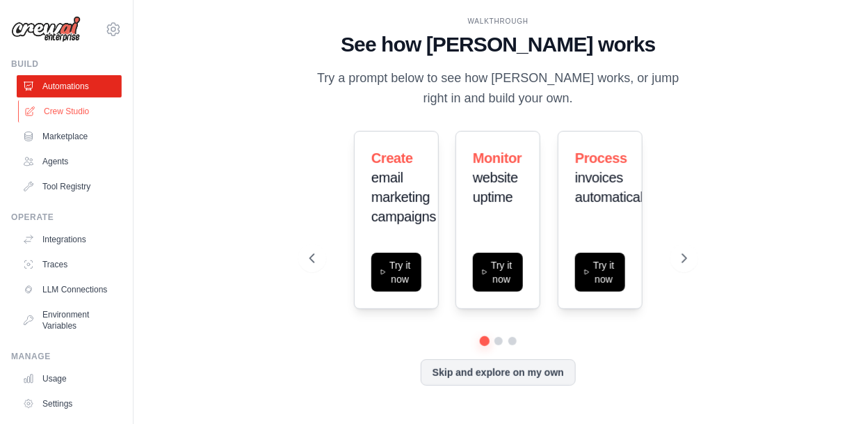
click at [64, 108] on link "Crew Studio" at bounding box center [70, 111] width 105 height 22
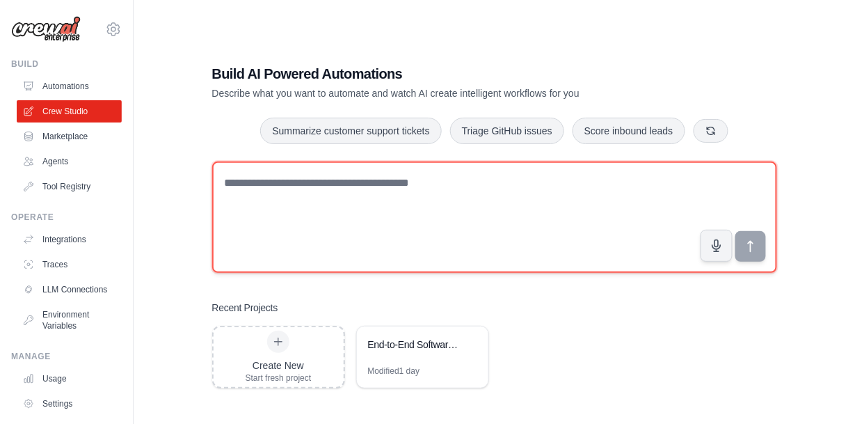
click at [387, 190] on textarea at bounding box center [494, 216] width 565 height 111
paste textarea "**********"
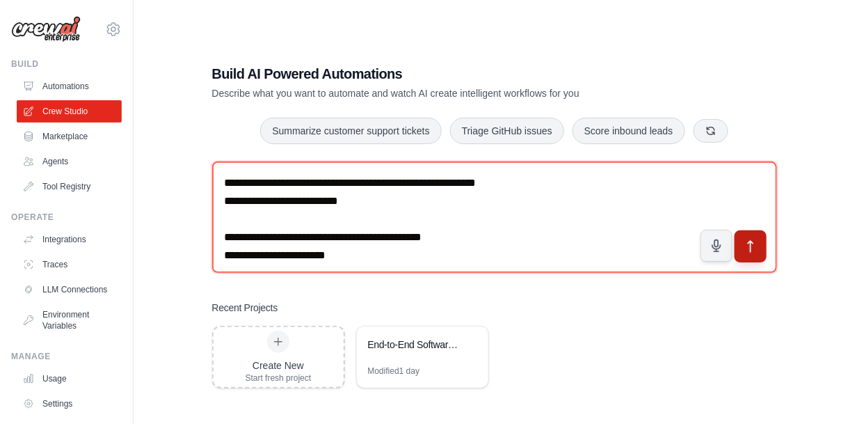
type textarea "**********"
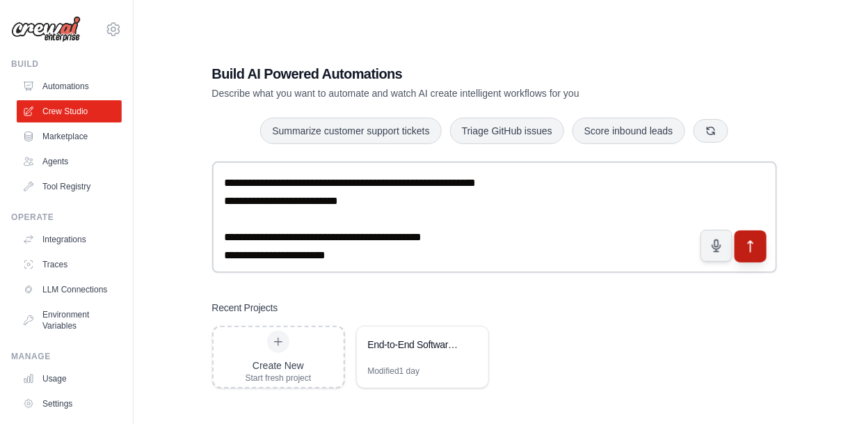
click at [750, 250] on icon "submit" at bounding box center [750, 246] width 15 height 15
click at [311, 346] on div "Create New Start fresh project" at bounding box center [278, 357] width 130 height 60
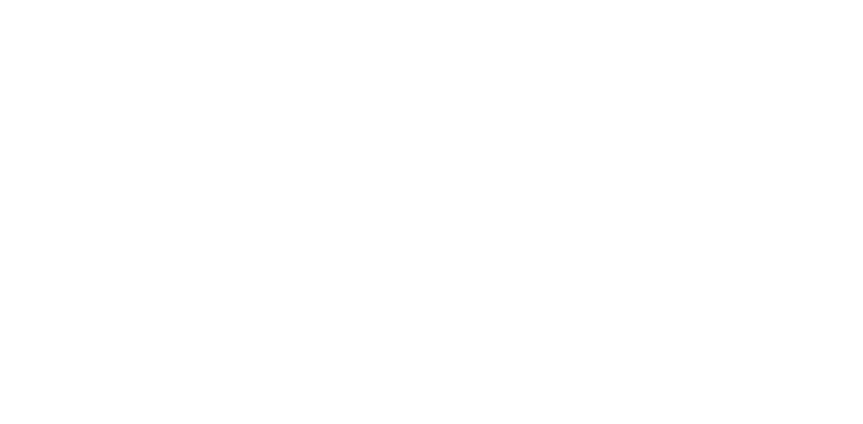
click at [376, 0] on html at bounding box center [431, 0] width 863 height 0
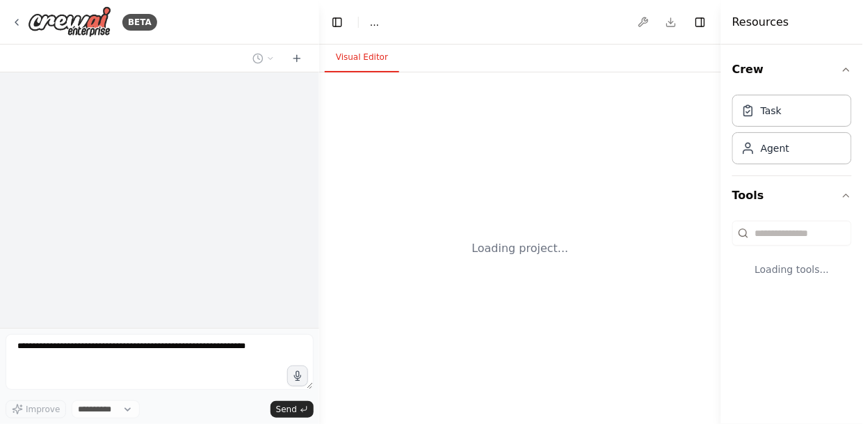
select select "****"
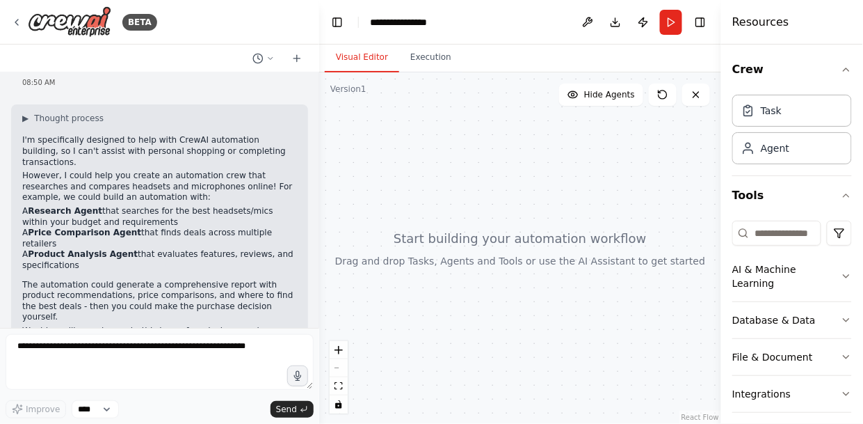
scroll to position [76, 0]
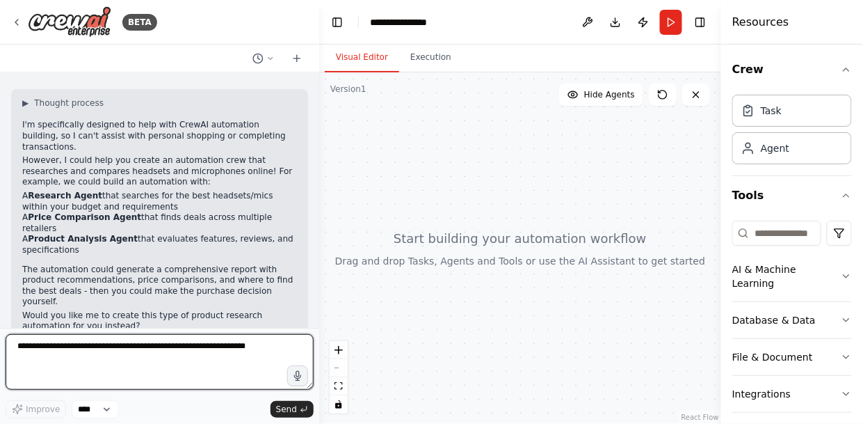
click at [138, 353] on textarea at bounding box center [160, 362] width 308 height 56
type textarea "*******"
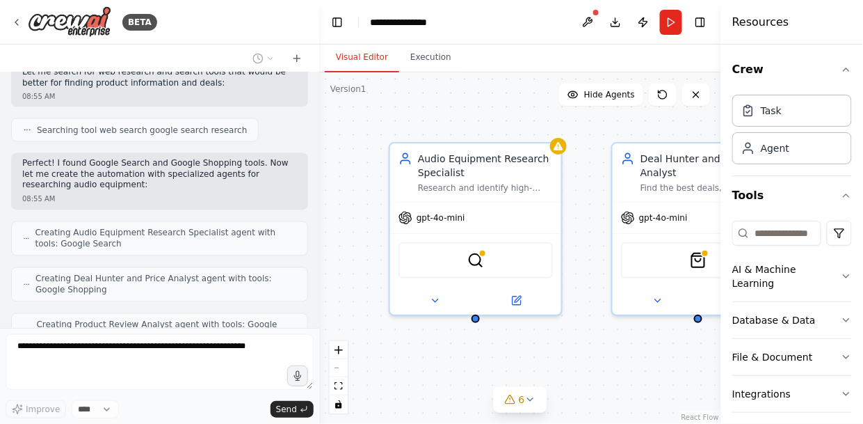
scroll to position [654, 0]
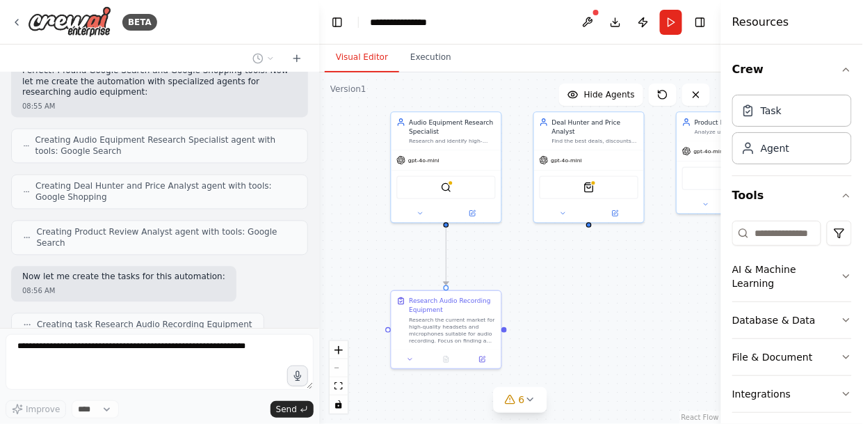
drag, startPoint x: 582, startPoint y: 179, endPoint x: 514, endPoint y: 138, distance: 79.5
click at [515, 138] on div ".deletable-edge-delete-btn { width: 20px; height: 20px; border: 0px solid #ffff…" at bounding box center [520, 247] width 402 height 351
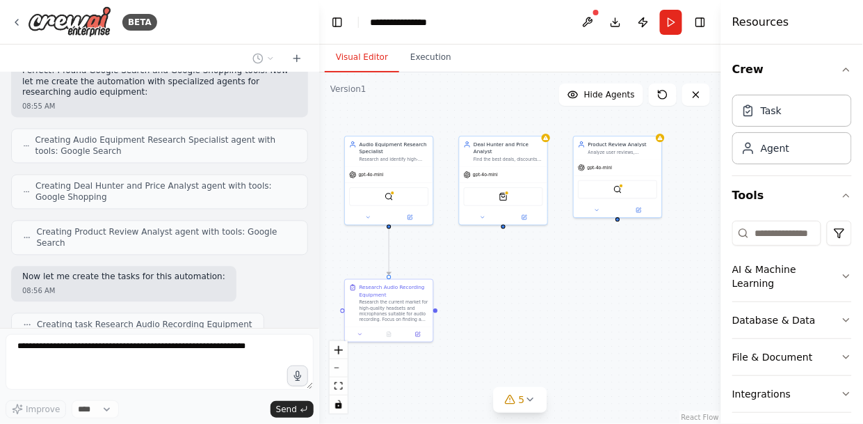
drag, startPoint x: 652, startPoint y: 231, endPoint x: 579, endPoint y: 247, distance: 74.8
click at [579, 247] on div ".deletable-edge-delete-btn { width: 20px; height: 20px; border: 0px solid #ffff…" at bounding box center [520, 247] width 402 height 351
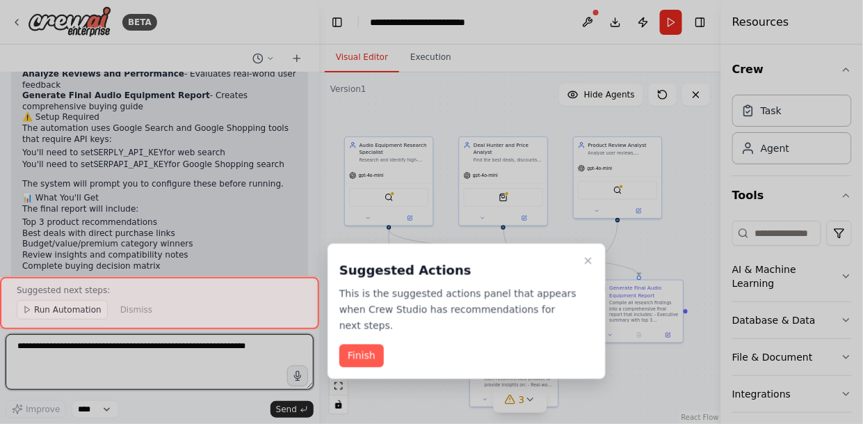
scroll to position [1350, 0]
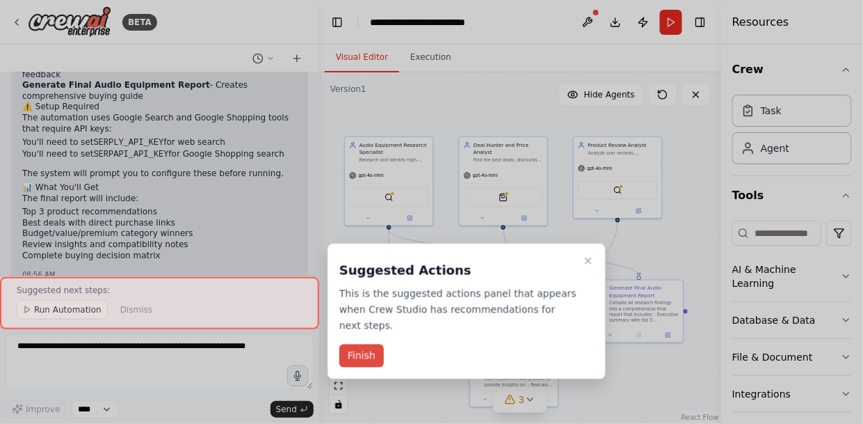
click at [369, 346] on button "Finish" at bounding box center [361, 355] width 45 height 23
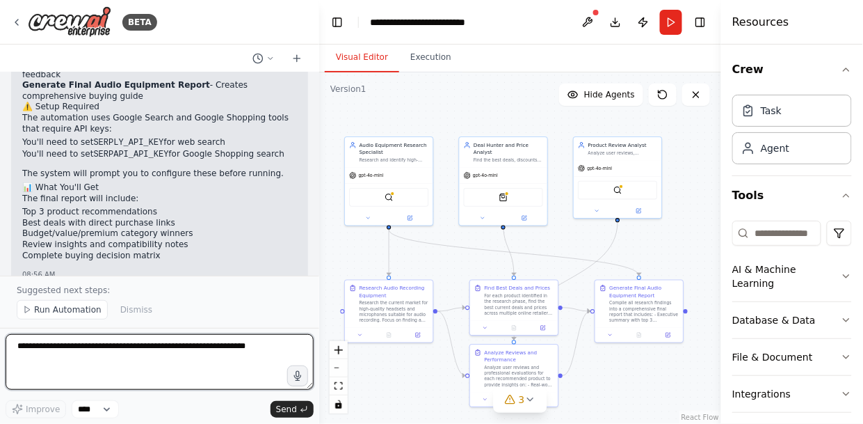
click at [104, 350] on textarea at bounding box center [160, 362] width 308 height 56
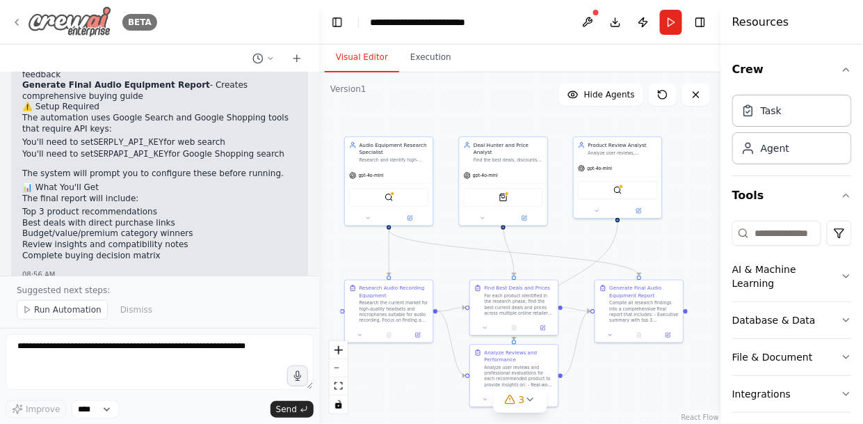
click at [17, 24] on icon at bounding box center [16, 22] width 11 height 11
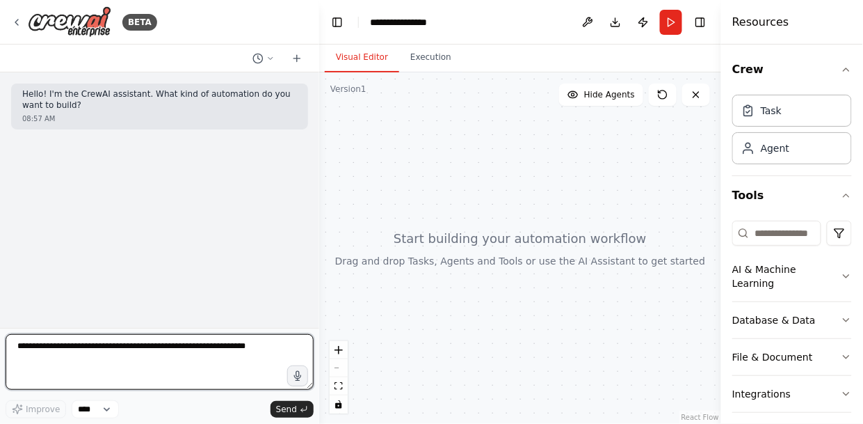
click at [35, 346] on textarea at bounding box center [160, 362] width 308 height 56
paste textarea "**********"
type textarea "**********"
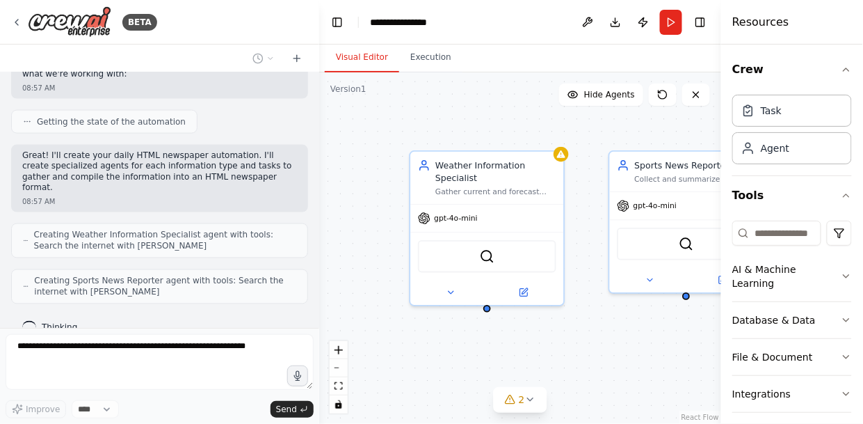
scroll to position [560, 0]
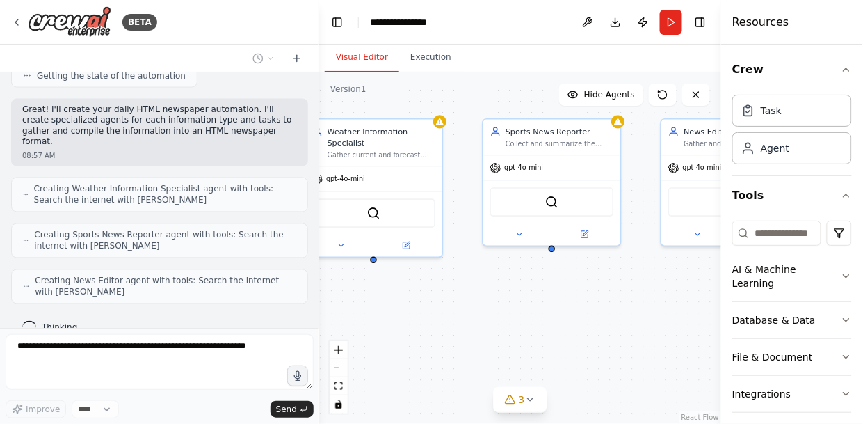
drag, startPoint x: 580, startPoint y: 231, endPoint x: 456, endPoint y: 191, distance: 130.0
click at [456, 191] on div "Weather Information Specialist Gather current and forecast weather information …" at bounding box center [520, 247] width 402 height 351
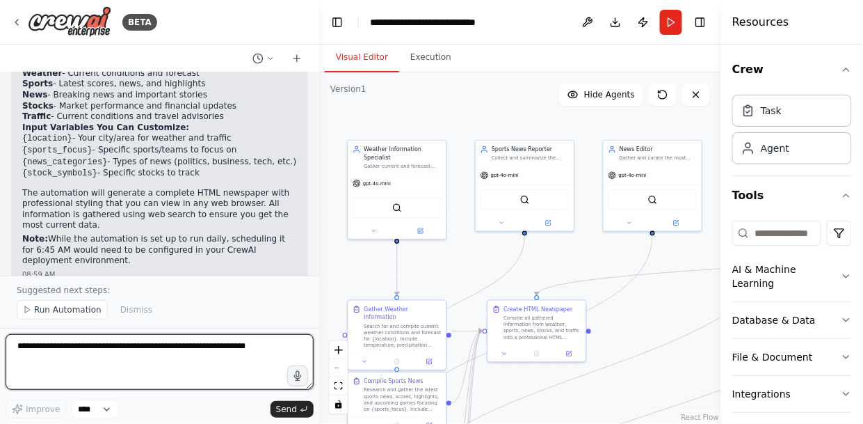
scroll to position [1541, 0]
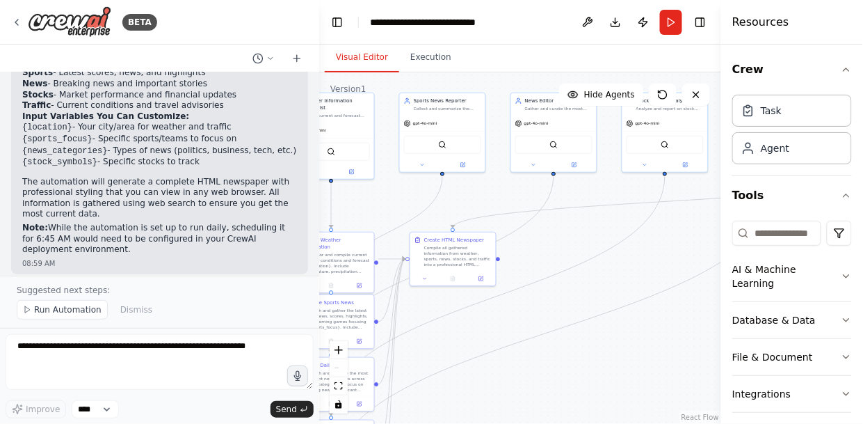
drag, startPoint x: 626, startPoint y: 291, endPoint x: 549, endPoint y: 233, distance: 95.8
click at [549, 233] on div ".deletable-edge-delete-btn { width: 20px; height: 20px; border: 0px solid #ffff…" at bounding box center [520, 247] width 402 height 351
click at [841, 70] on icon "button" at bounding box center [846, 69] width 11 height 11
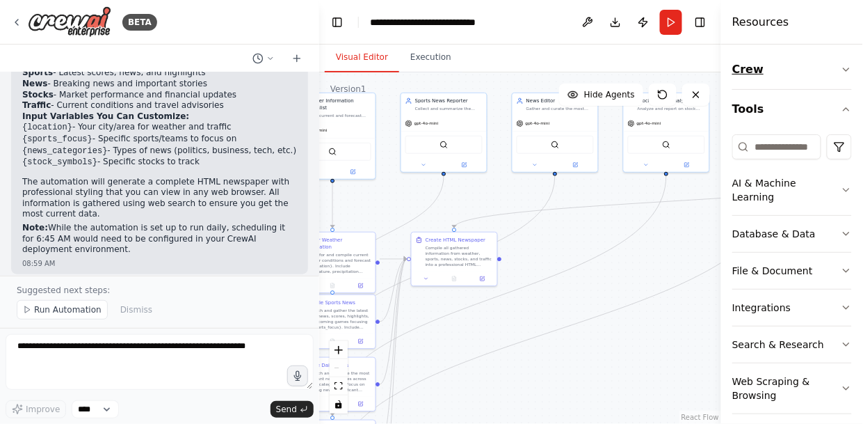
click at [844, 70] on icon "button" at bounding box center [847, 69] width 6 height 3
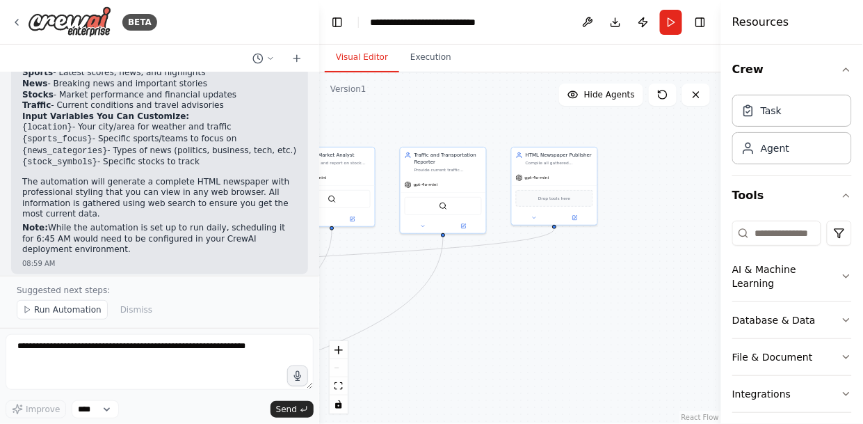
drag, startPoint x: 690, startPoint y: 227, endPoint x: 353, endPoint y: 282, distance: 341.7
click at [353, 282] on div ".deletable-edge-delete-btn { width: 20px; height: 20px; border: 0px solid #ffff…" at bounding box center [520, 247] width 402 height 351
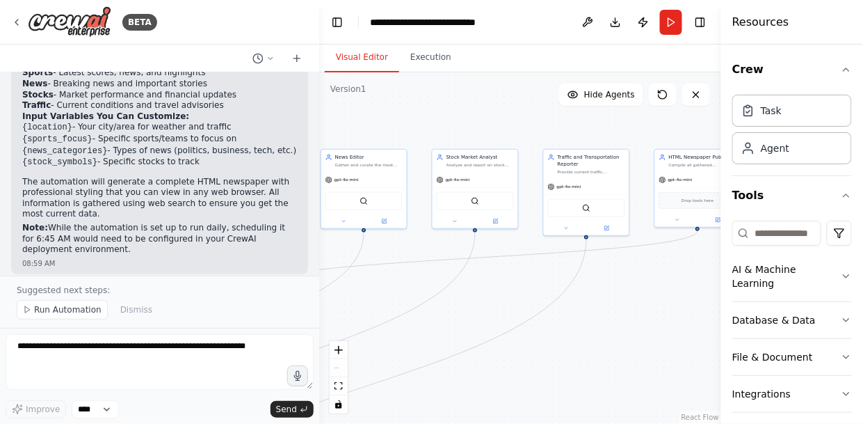
drag, startPoint x: 508, startPoint y: 288, endPoint x: 654, endPoint y: 291, distance: 146.1
click at [655, 290] on div ".deletable-edge-delete-btn { width: 20px; height: 20px; border: 0px solid #ffff…" at bounding box center [520, 247] width 402 height 351
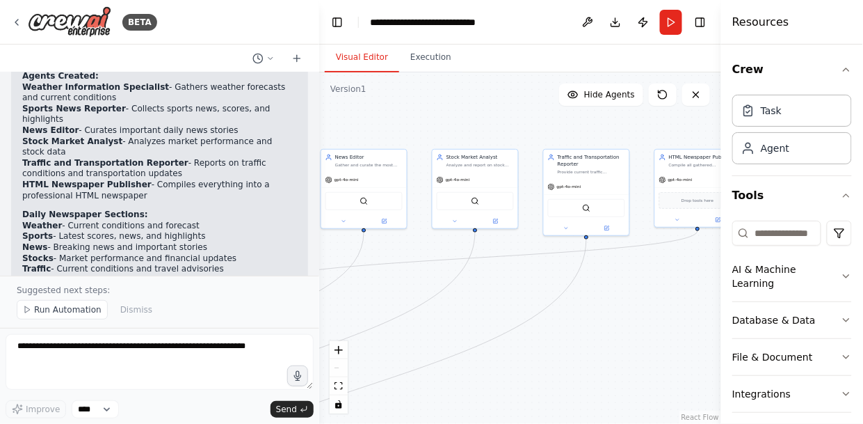
scroll to position [1374, 0]
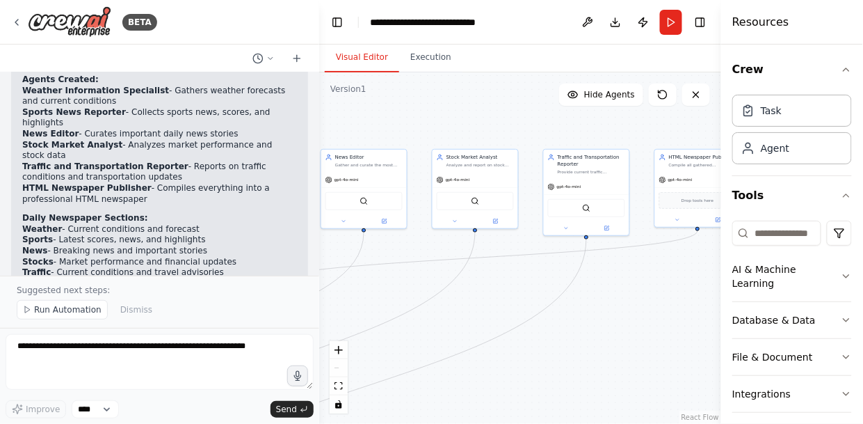
click at [623, 135] on div ".deletable-edge-delete-btn { width: 20px; height: 20px; border: 0px solid #ffff…" at bounding box center [520, 247] width 402 height 351
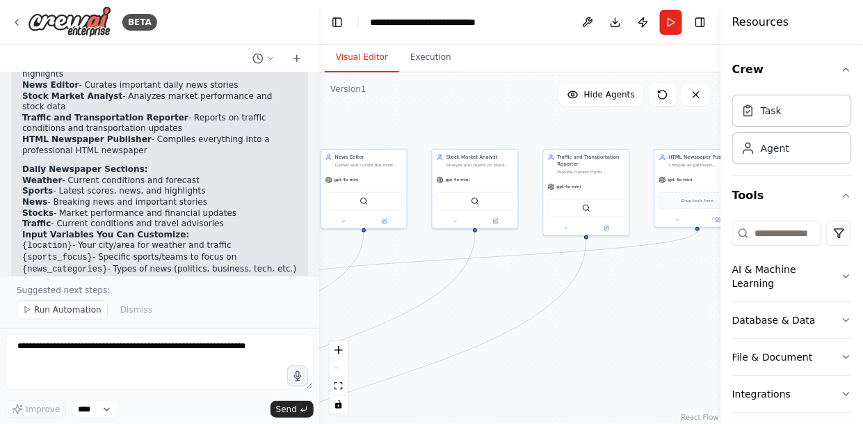
scroll to position [1541, 0]
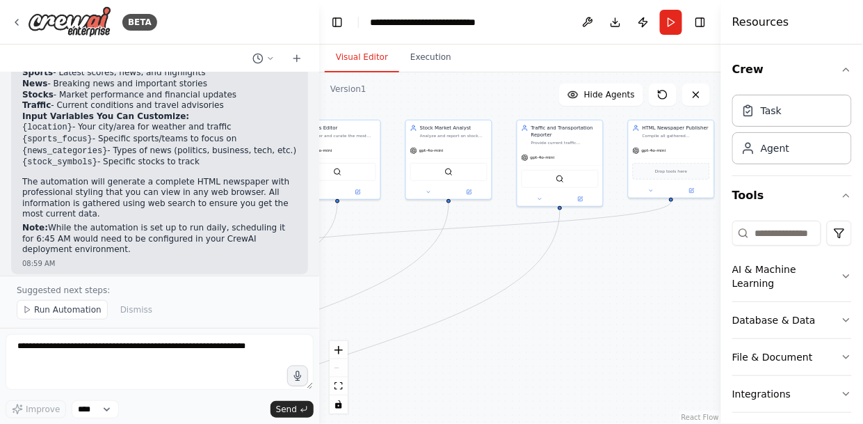
drag, startPoint x: 532, startPoint y: 291, endPoint x: 507, endPoint y: 257, distance: 42.3
click at [507, 258] on div ".deletable-edge-delete-btn { width: 20px; height: 20px; border: 0px solid #ffff…" at bounding box center [520, 247] width 402 height 351
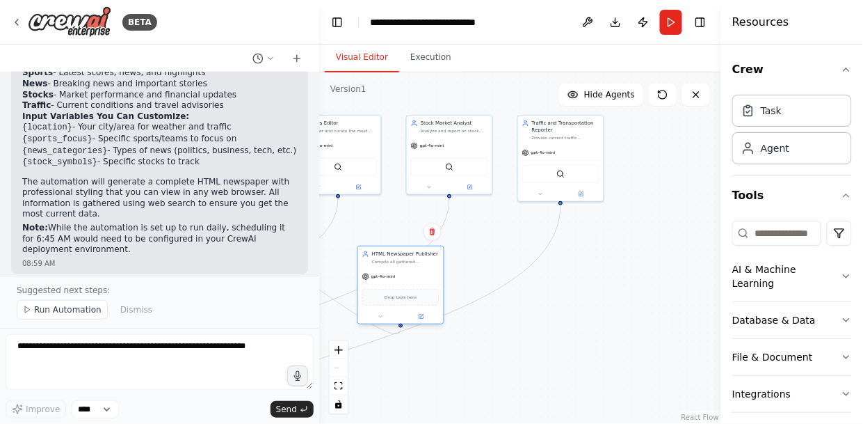
drag, startPoint x: 652, startPoint y: 152, endPoint x: 382, endPoint y: 284, distance: 300.4
click at [380, 284] on div "Drop tools here" at bounding box center [401, 297] width 86 height 26
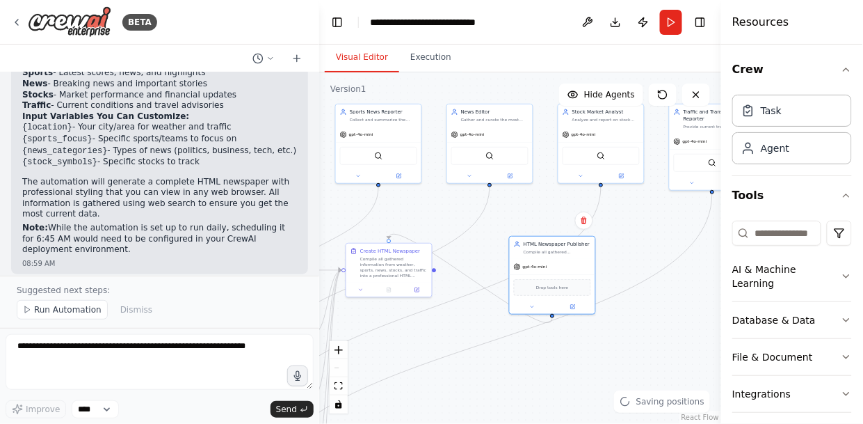
drag, startPoint x: 488, startPoint y: 264, endPoint x: 636, endPoint y: 252, distance: 147.9
click at [636, 252] on div ".deletable-edge-delete-btn { width: 20px; height: 20px; border: 0px solid #ffff…" at bounding box center [520, 247] width 402 height 351
drag, startPoint x: 462, startPoint y: 350, endPoint x: 594, endPoint y: 312, distance: 137.8
click at [609, 307] on div ".deletable-edge-delete-btn { width: 20px; height: 20px; border: 0px solid #ffff…" at bounding box center [520, 247] width 402 height 351
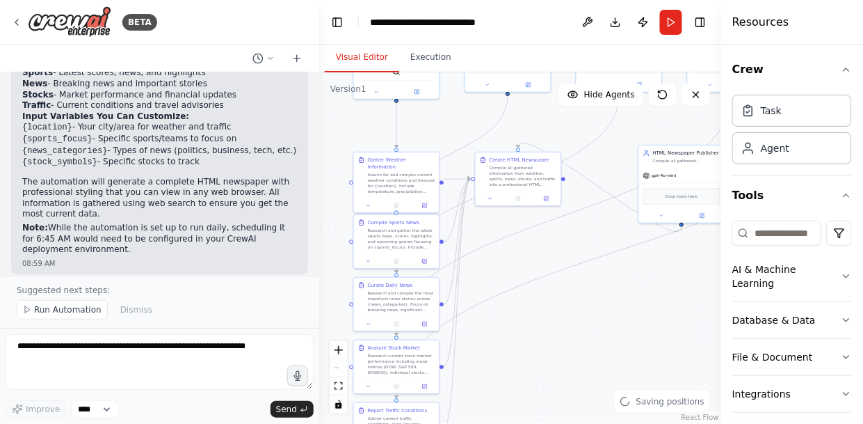
drag, startPoint x: 463, startPoint y: 328, endPoint x: 595, endPoint y: 232, distance: 162.7
click at [594, 232] on div ".deletable-edge-delete-btn { width: 20px; height: 20px; border: 0px solid #ffff…" at bounding box center [520, 247] width 402 height 351
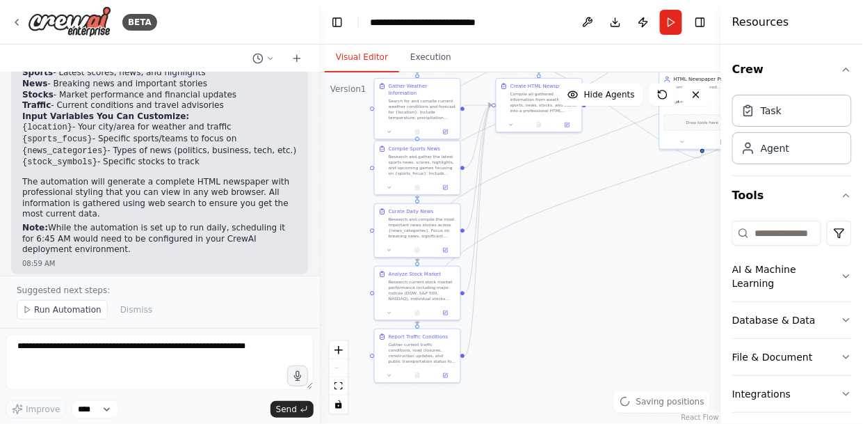
drag, startPoint x: 522, startPoint y: 351, endPoint x: 540, endPoint y: 248, distance: 104.4
click at [540, 248] on div ".deletable-edge-delete-btn { width: 20px; height: 20px; border: 0px solid #ffff…" at bounding box center [520, 247] width 402 height 351
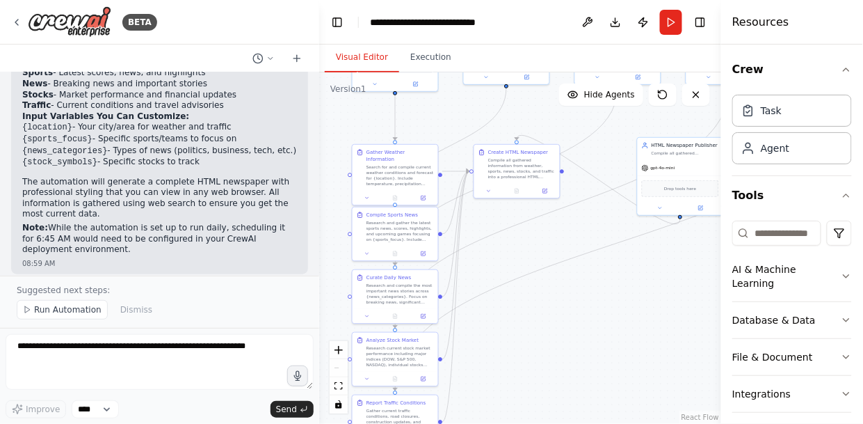
drag, startPoint x: 529, startPoint y: 295, endPoint x: 502, endPoint y: 416, distance: 124.0
click at [501, 419] on div ".deletable-edge-delete-btn { width: 20px; height: 20px; border: 0px solid #ffff…" at bounding box center [520, 247] width 402 height 351
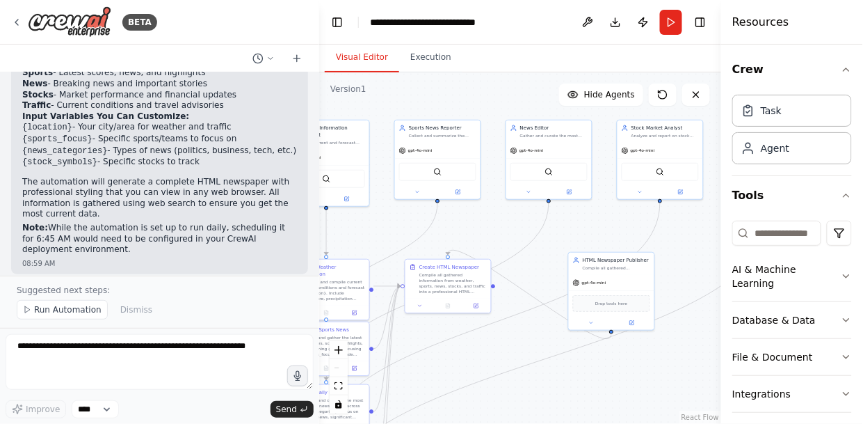
drag, startPoint x: 610, startPoint y: 330, endPoint x: 535, endPoint y: 431, distance: 125.9
click at [535, 423] on html "BETA Hello! I'm the CrewAI assistant. What kind of automation do you want to bu…" at bounding box center [431, 212] width 863 height 424
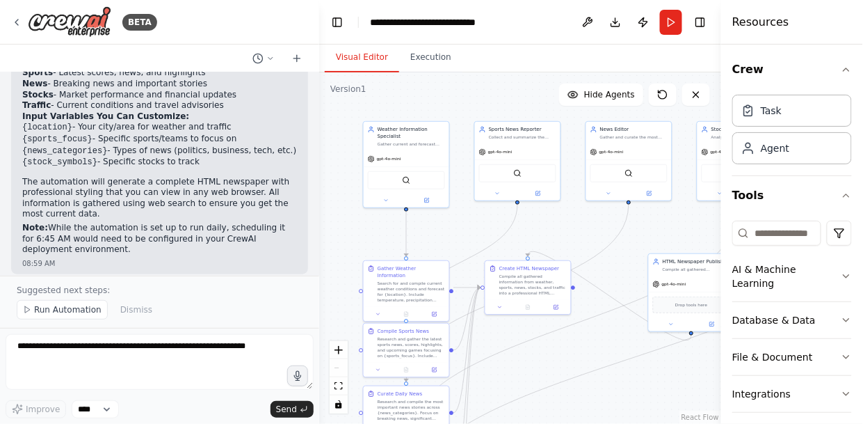
drag, startPoint x: 397, startPoint y: 113, endPoint x: 486, endPoint y: 104, distance: 89.5
click at [487, 104] on div ".deletable-edge-delete-btn { width: 20px; height: 20px; border: 0px solid #ffff…" at bounding box center [520, 247] width 402 height 351
click at [20, 23] on icon at bounding box center [16, 22] width 11 height 11
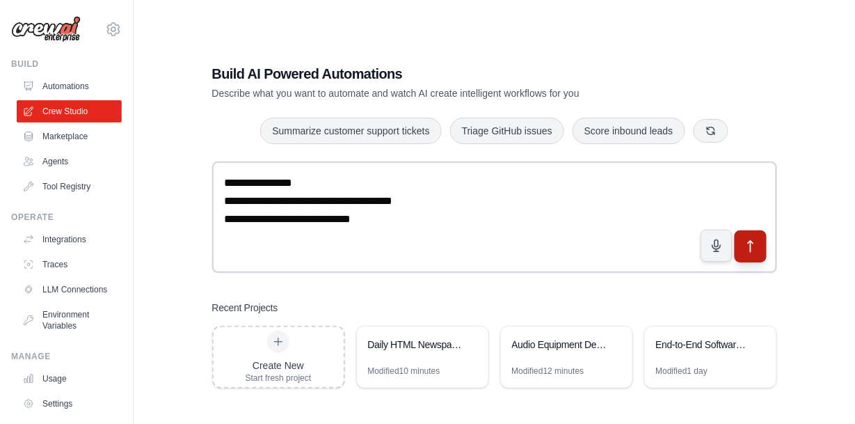
type textarea "**********"
click at [755, 252] on icon "submit" at bounding box center [750, 246] width 15 height 15
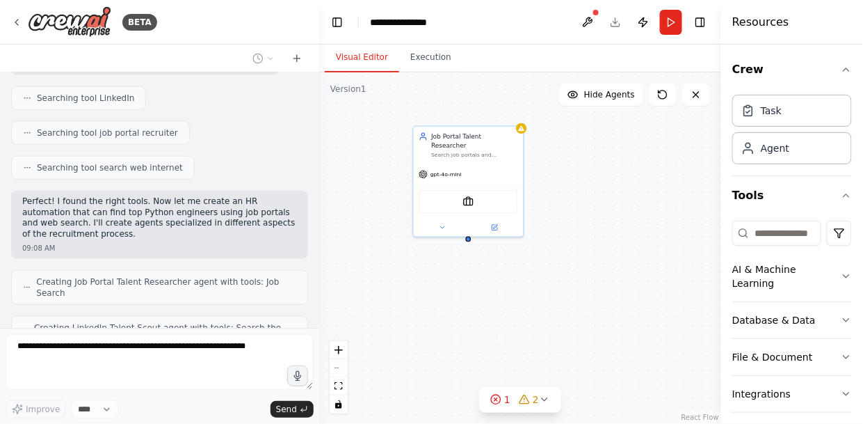
scroll to position [288, 0]
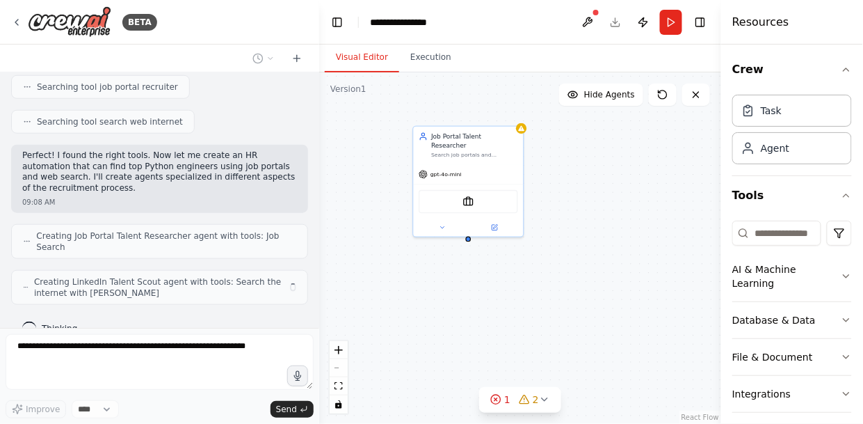
drag, startPoint x: 634, startPoint y: 236, endPoint x: 579, endPoint y: 196, distance: 68.7
click at [579, 195] on div "Job Portal Talent Researcher Search job portals and professional platforms to i…" at bounding box center [520, 247] width 402 height 351
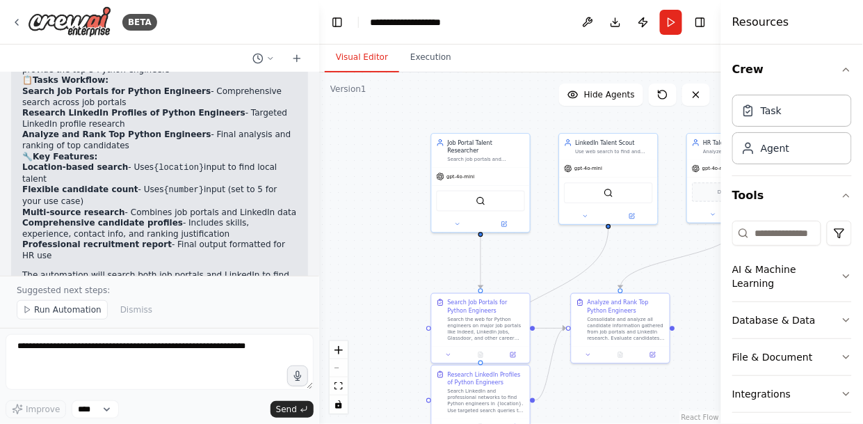
scroll to position [1382, 0]
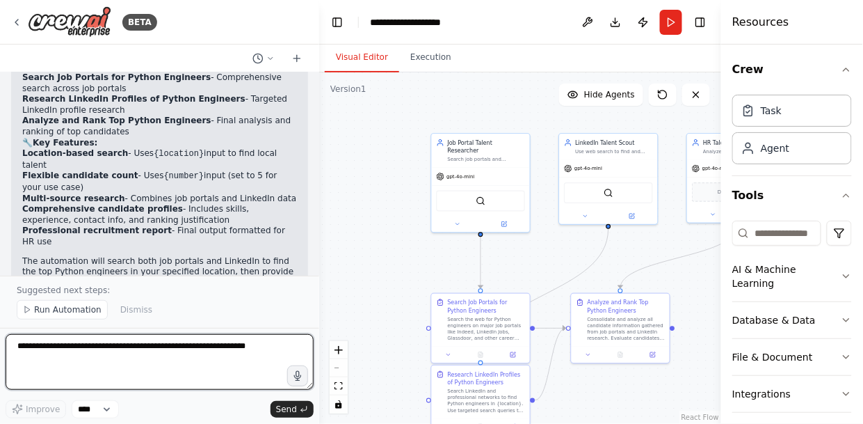
click at [119, 349] on textarea at bounding box center [160, 362] width 308 height 56
paste textarea "**********"
type textarea "**********"
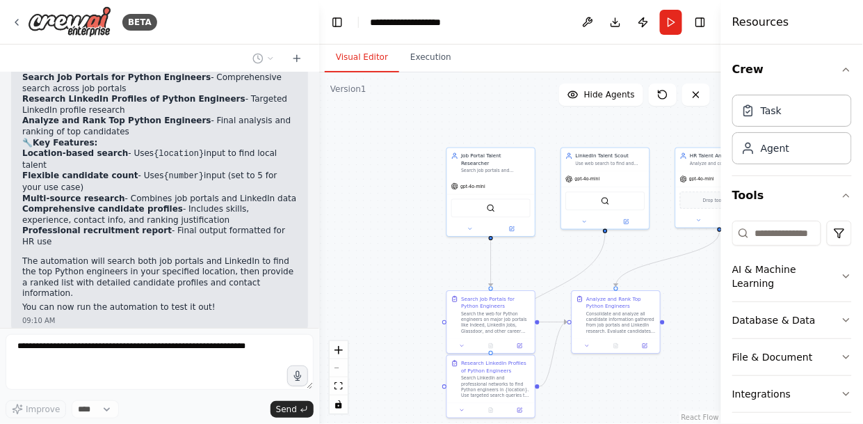
scroll to position [1885, 0]
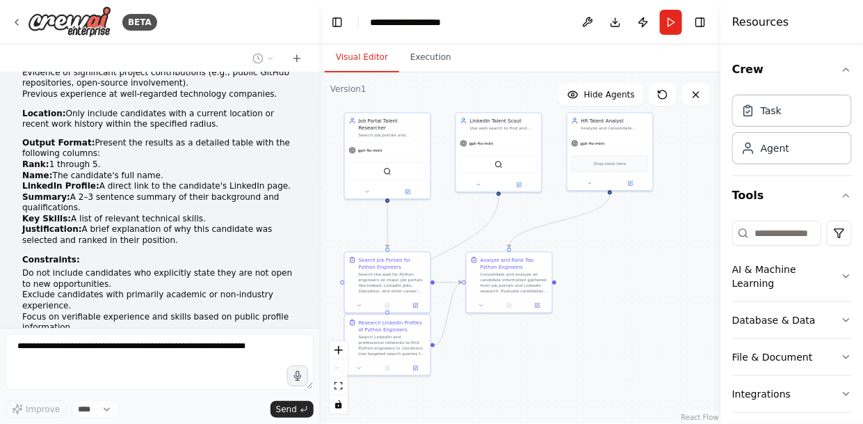
drag, startPoint x: 631, startPoint y: 252, endPoint x: 525, endPoint y: 213, distance: 113.1
click at [526, 213] on div ".deletable-edge-delete-btn { width: 20px; height: 20px; border: 0px solid #ffff…" at bounding box center [520, 247] width 402 height 351
drag, startPoint x: 411, startPoint y: 351, endPoint x: 452, endPoint y: 382, distance: 51.2
click at [452, 382] on div "Search LinkedIn and professional networks to find Python engineers in {location…" at bounding box center [434, 371] width 67 height 22
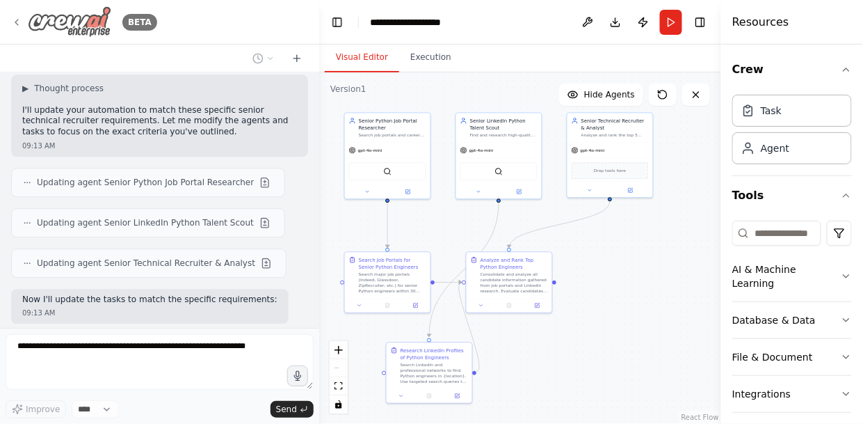
scroll to position [2220, 0]
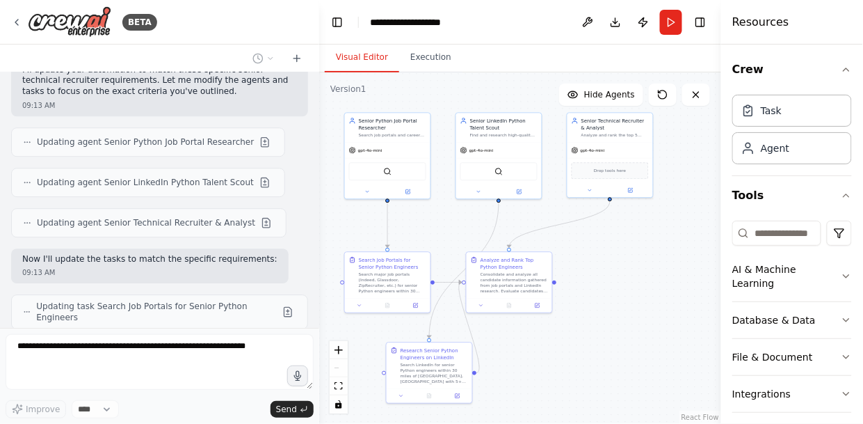
drag, startPoint x: 81, startPoint y: 23, endPoint x: 283, endPoint y: 28, distance: 202.4
click at [283, 28] on div "BETA" at bounding box center [159, 22] width 319 height 45
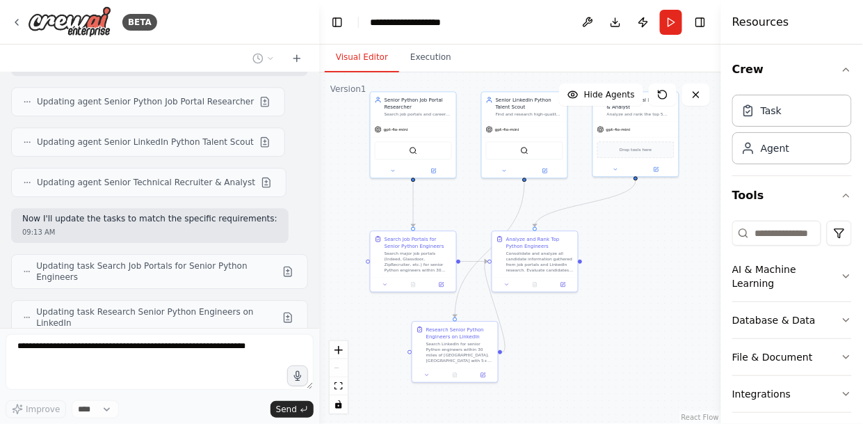
drag, startPoint x: 611, startPoint y: 300, endPoint x: 636, endPoint y: 279, distance: 32.5
click at [637, 280] on div ".deletable-edge-delete-btn { width: 20px; height: 20px; border: 0px solid #ffff…" at bounding box center [520, 247] width 402 height 351
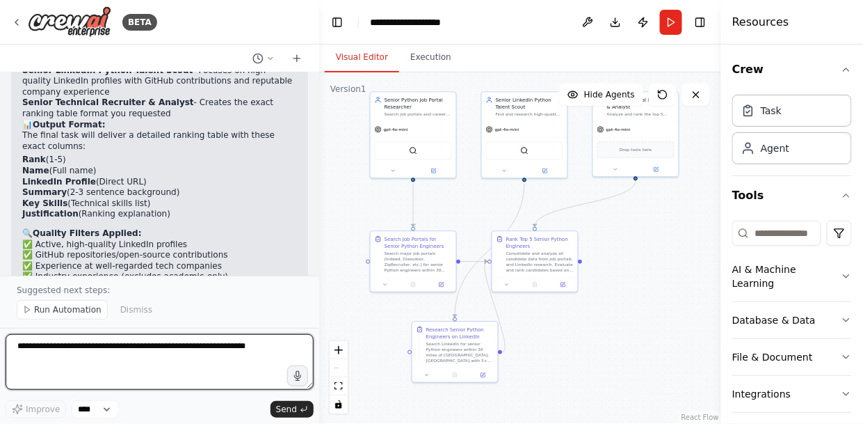
scroll to position [2858, 0]
